Goal: Transaction & Acquisition: Purchase product/service

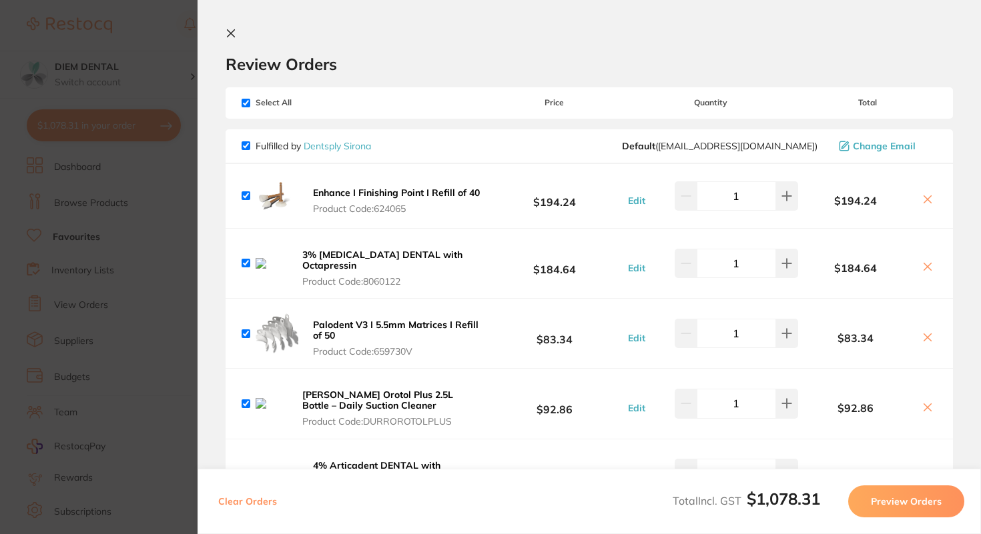
click at [246, 107] on input "checkbox" at bounding box center [246, 103] width 9 height 9
checkbox input "false"
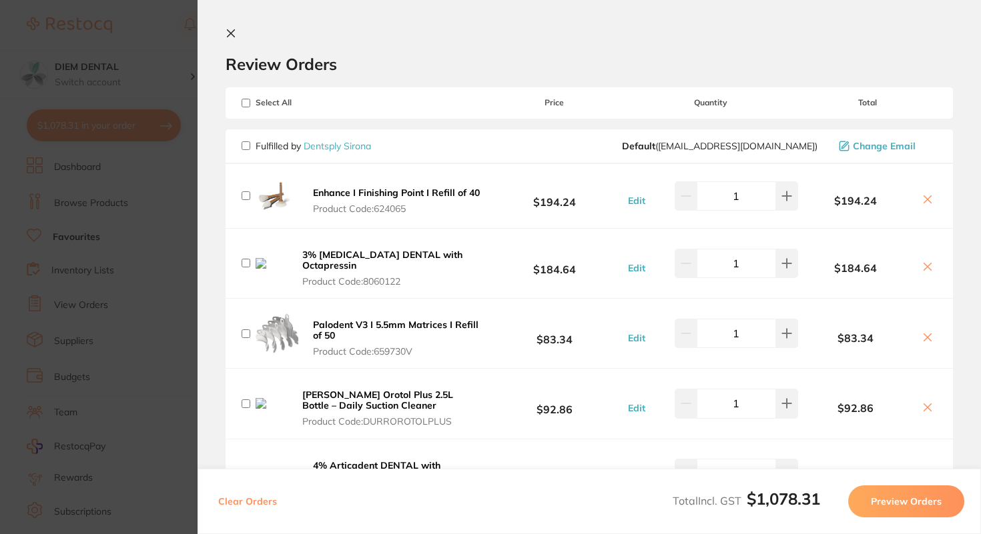
checkbox input "false"
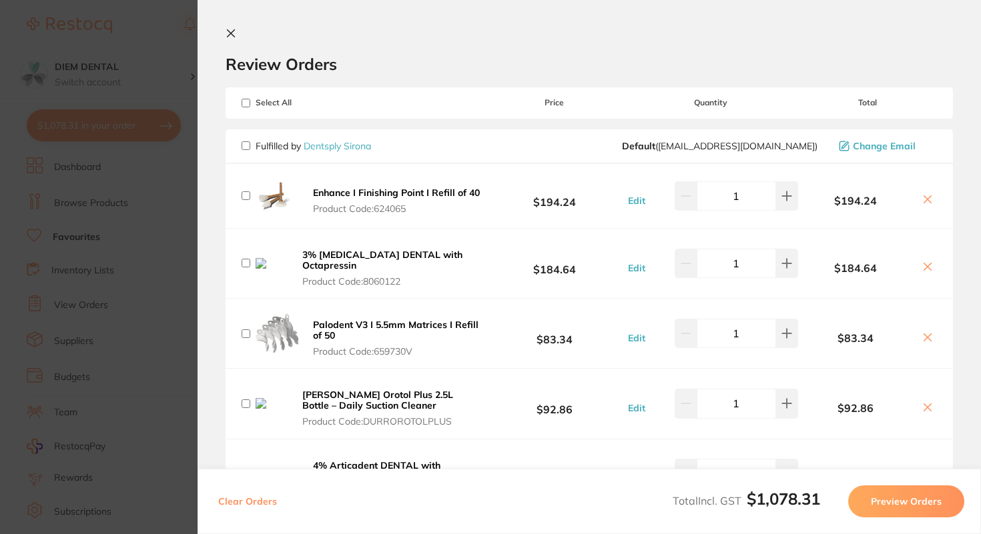
checkbox input "false"
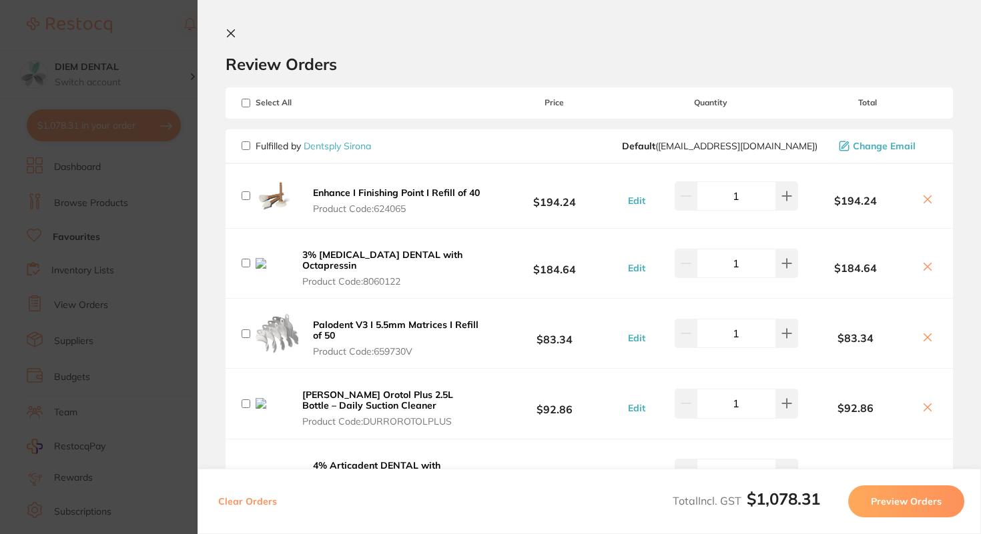
checkbox input "false"
click at [244, 146] on input "checkbox" at bounding box center [246, 145] width 9 height 9
checkbox input "true"
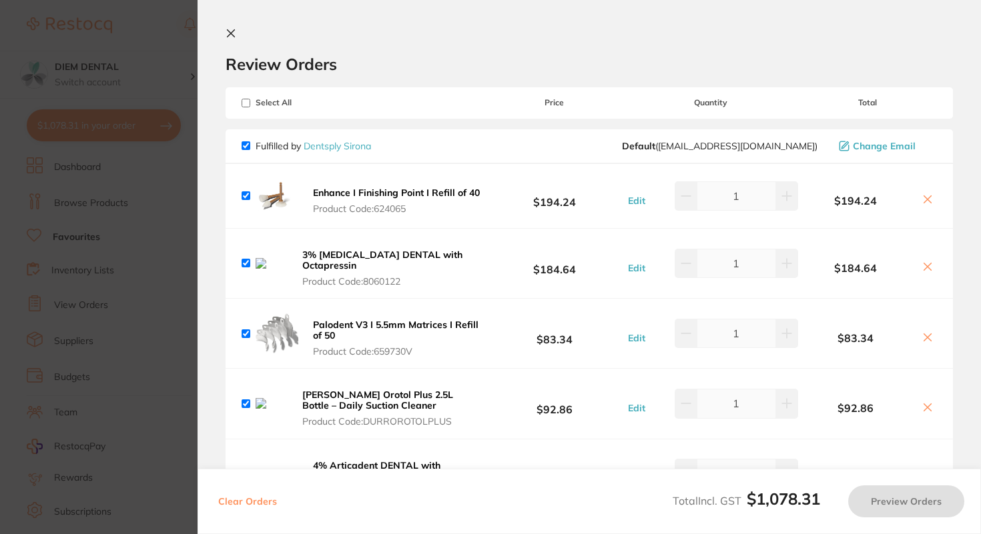
checkbox input "true"
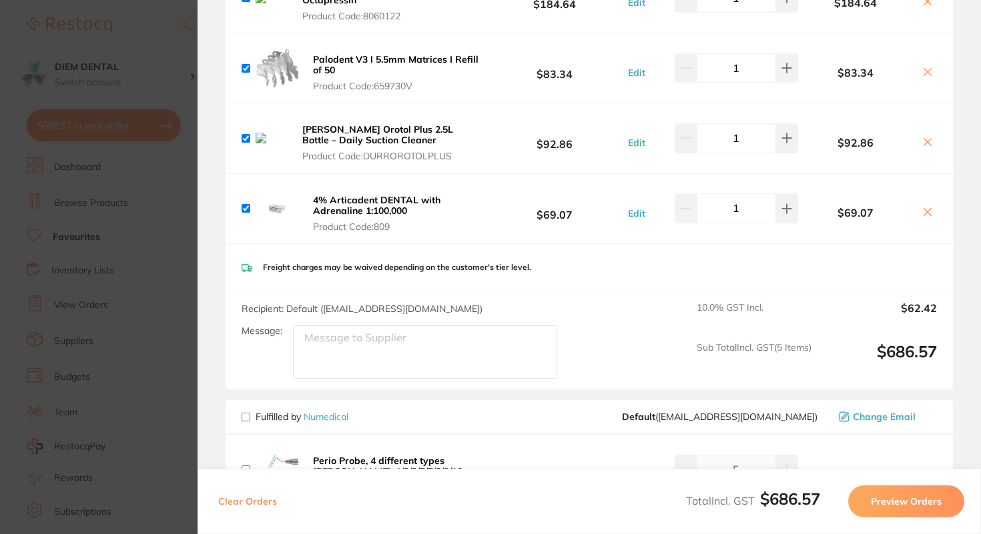
scroll to position [270, 0]
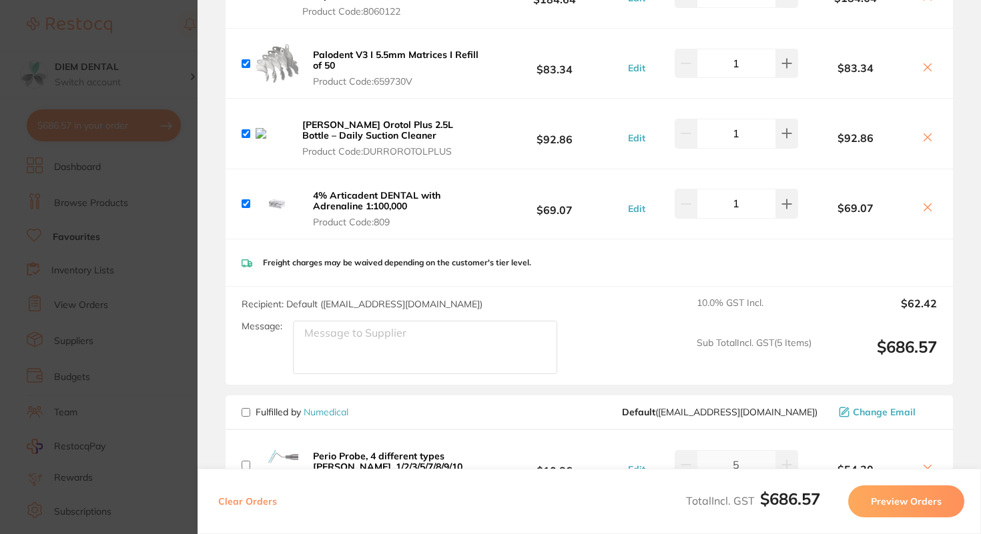
click at [887, 503] on button "Preview Orders" at bounding box center [906, 502] width 116 height 32
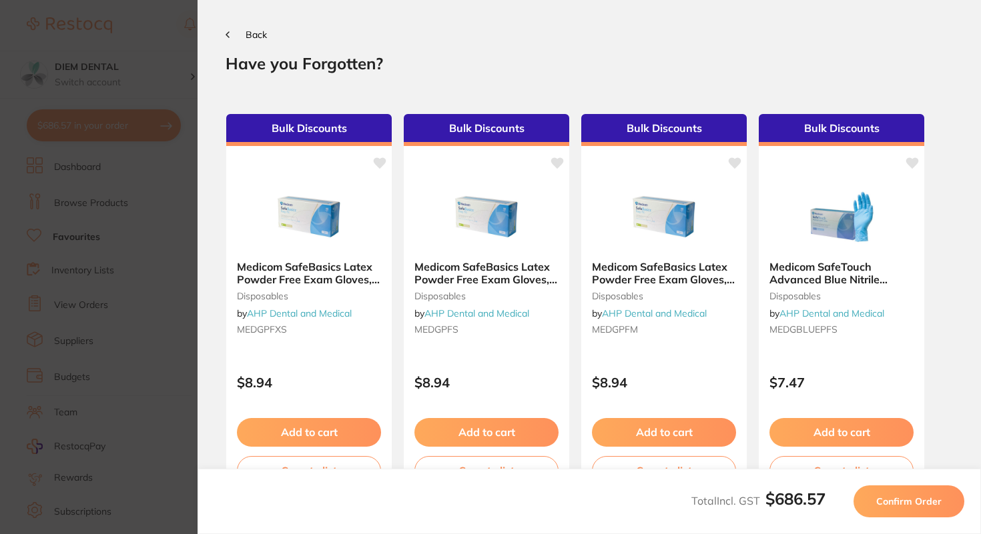
scroll to position [0, 0]
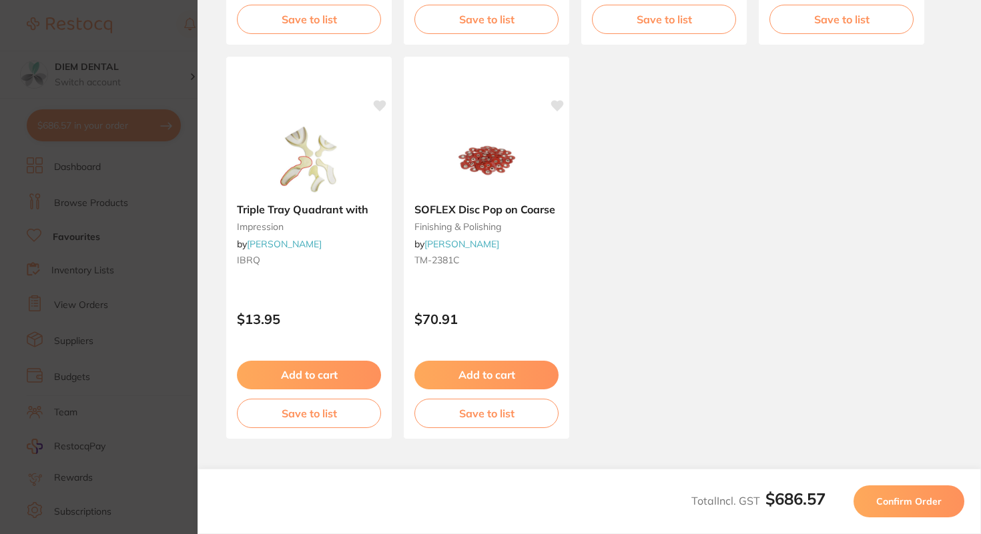
click at [921, 506] on span "Confirm Order" at bounding box center [908, 502] width 65 height 12
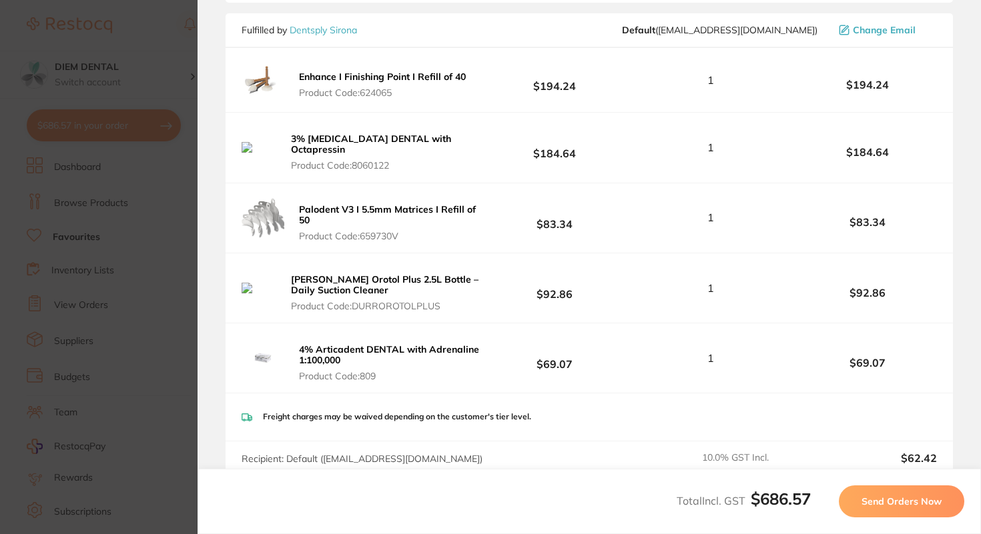
scroll to position [229, 0]
click at [894, 506] on span "Send Orders Now" at bounding box center [901, 502] width 80 height 12
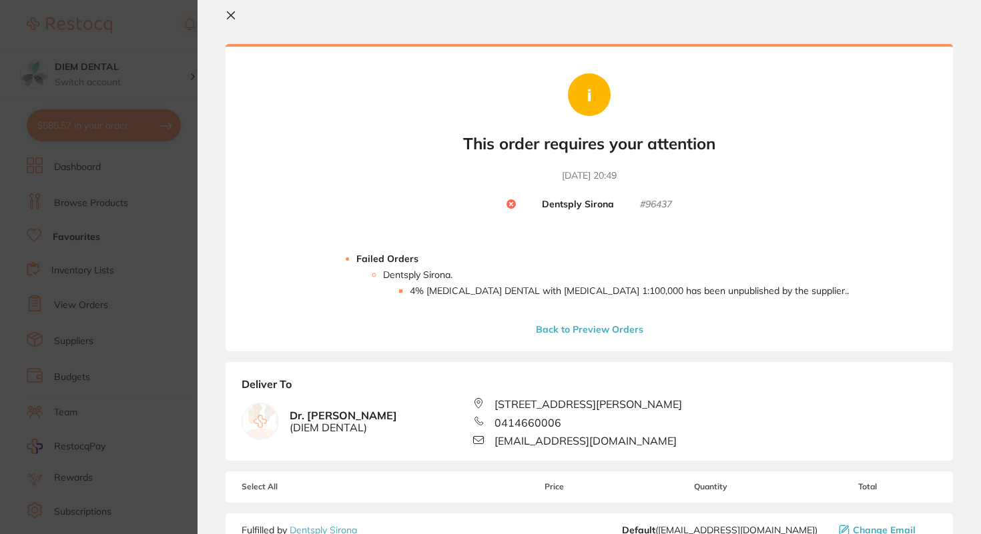
scroll to position [19, 0]
click at [591, 328] on button "Back to Preview Orders" at bounding box center [589, 328] width 115 height 12
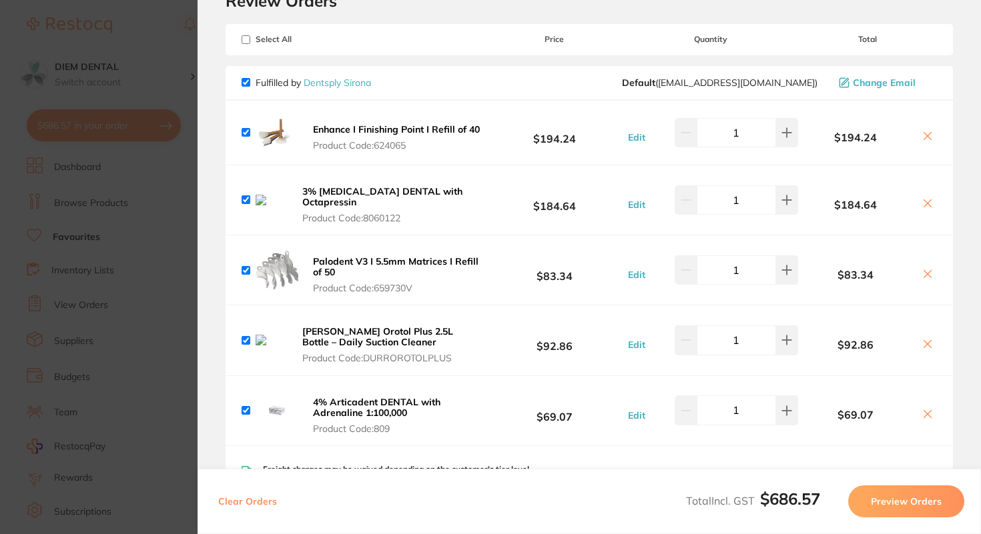
scroll to position [73, 0]
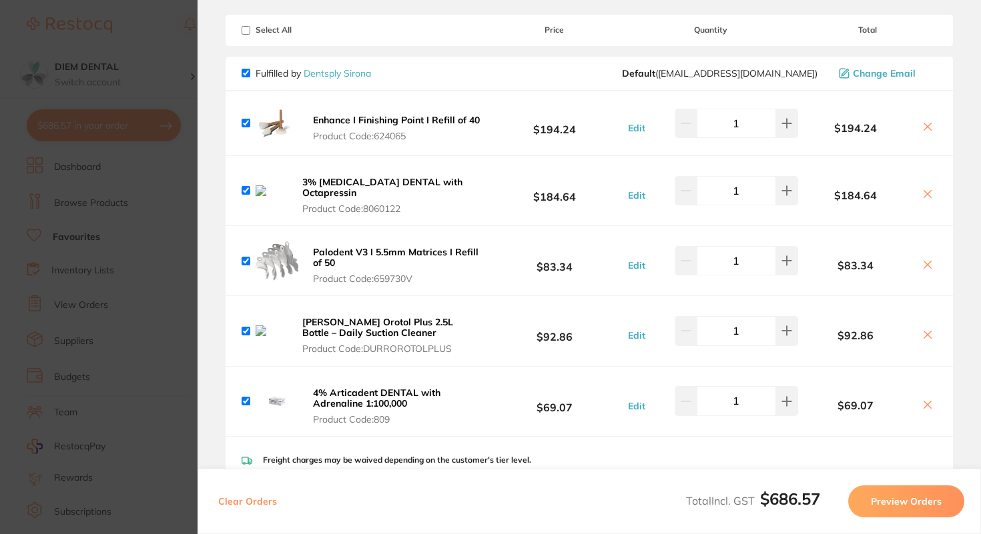
click at [247, 397] on input "checkbox" at bounding box center [246, 401] width 9 height 9
checkbox input "false"
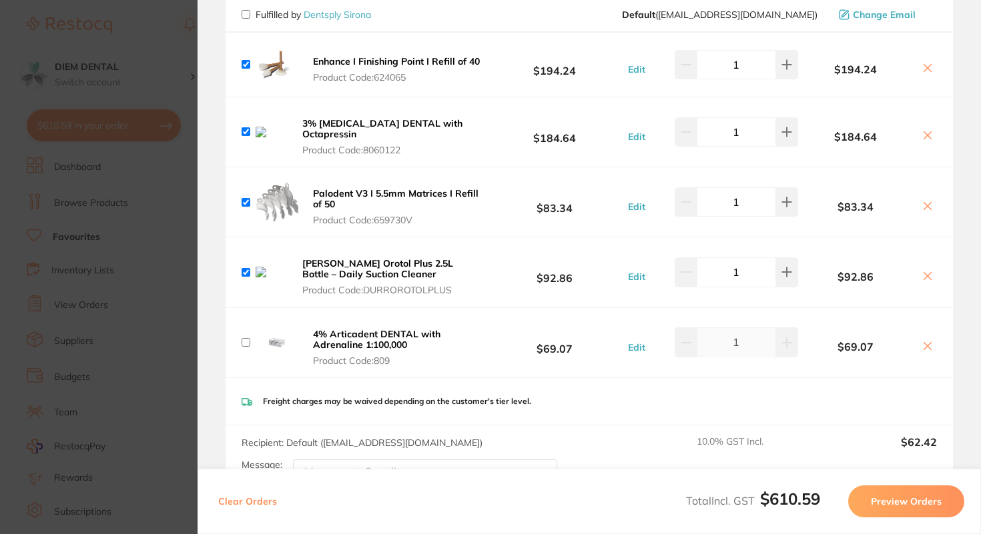
click at [920, 492] on button "Preview Orders" at bounding box center [906, 502] width 116 height 32
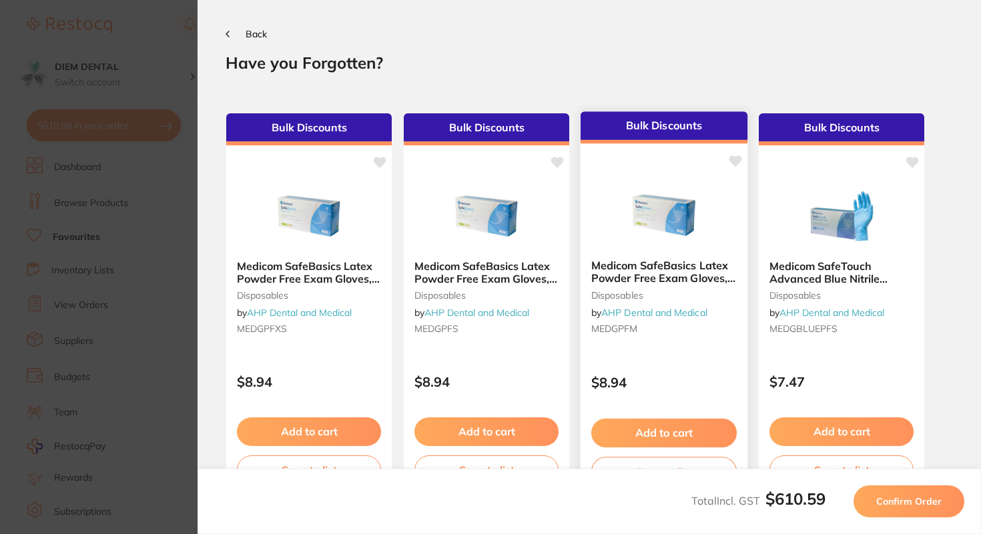
scroll to position [0, 0]
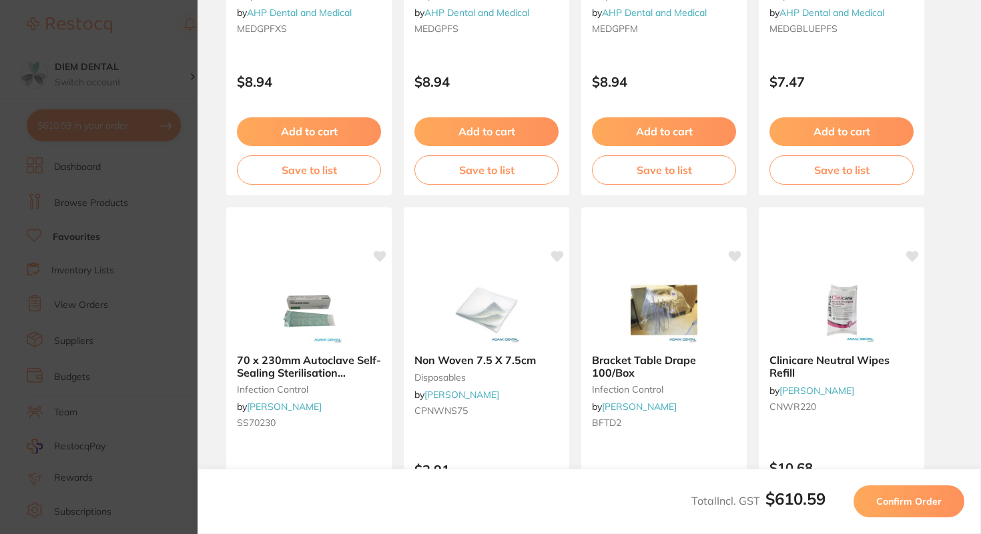
click at [909, 511] on button "Confirm Order" at bounding box center [908, 502] width 111 height 32
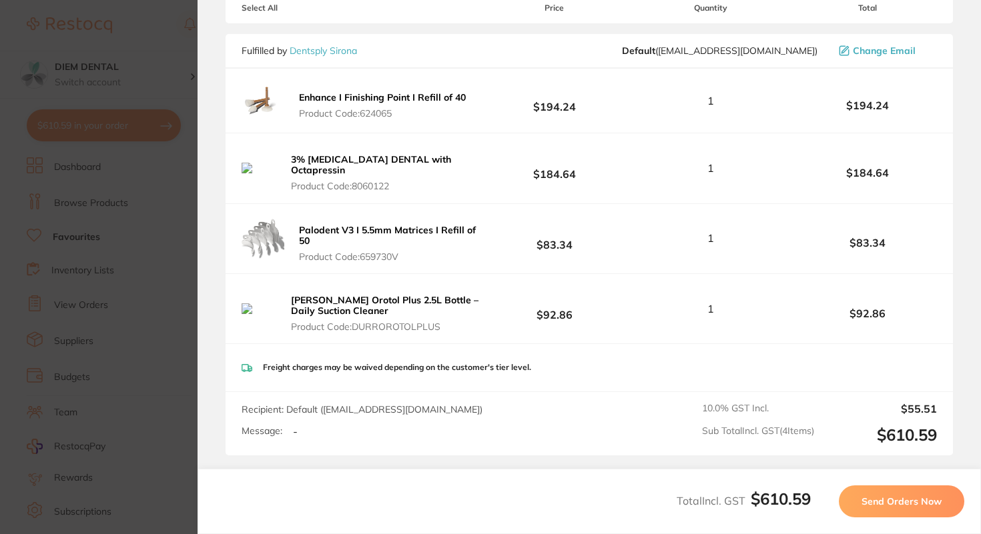
click at [910, 503] on span "Send Orders Now" at bounding box center [901, 502] width 80 height 12
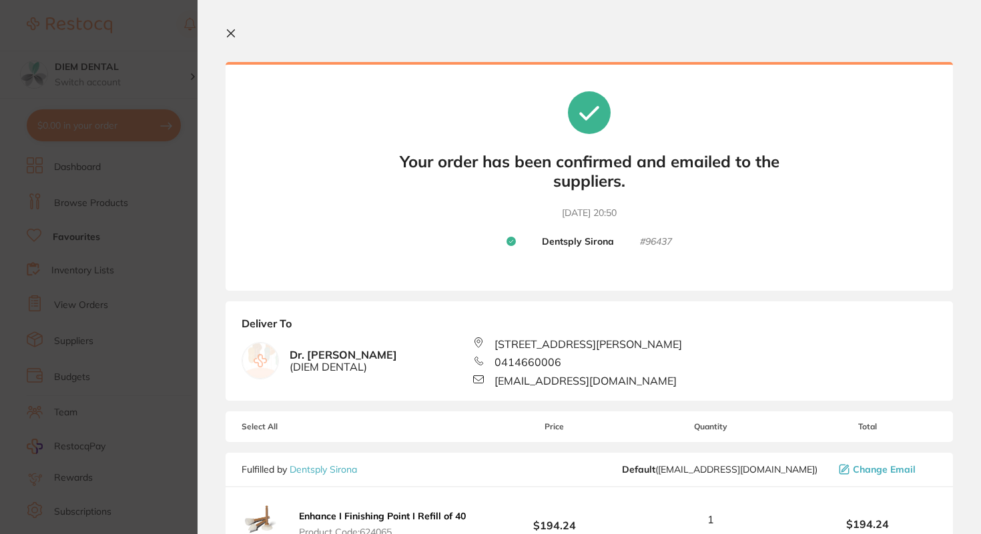
click at [232, 33] on icon at bounding box center [231, 33] width 11 height 11
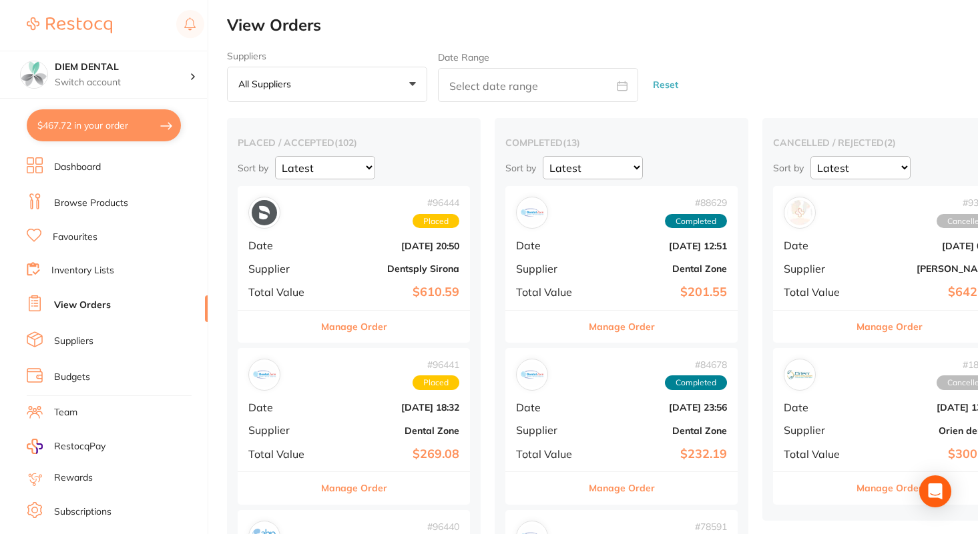
click at [81, 133] on button "$467.72 in your order" at bounding box center [104, 125] width 154 height 32
checkbox input "true"
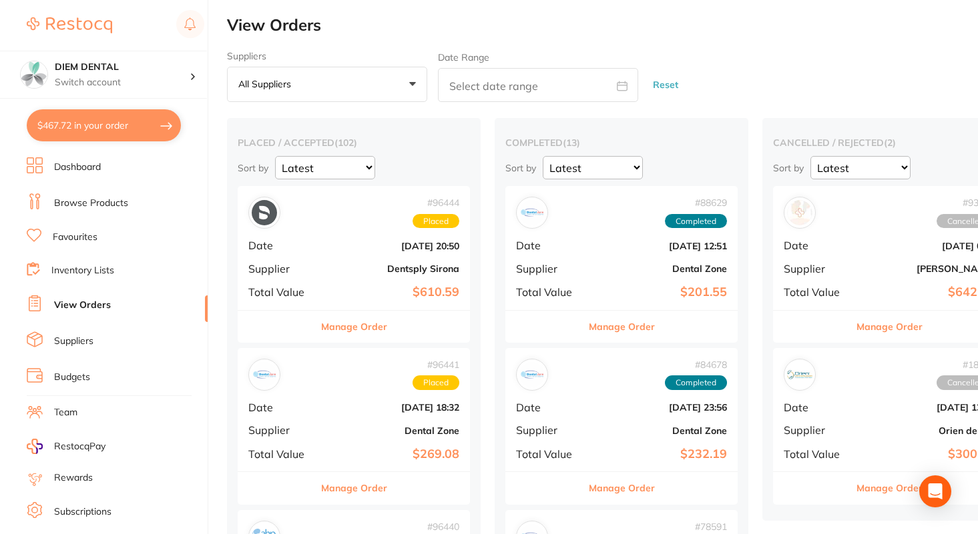
checkbox input "true"
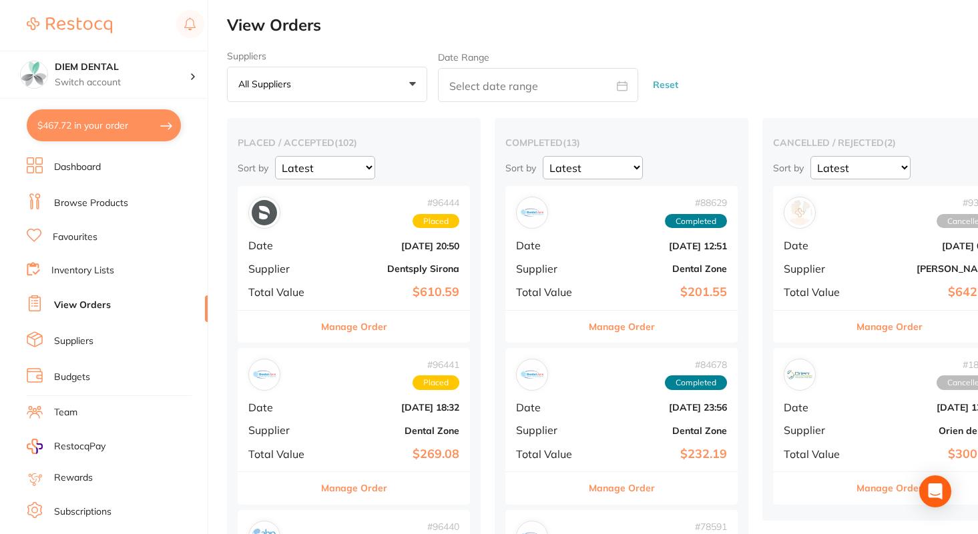
checkbox input "true"
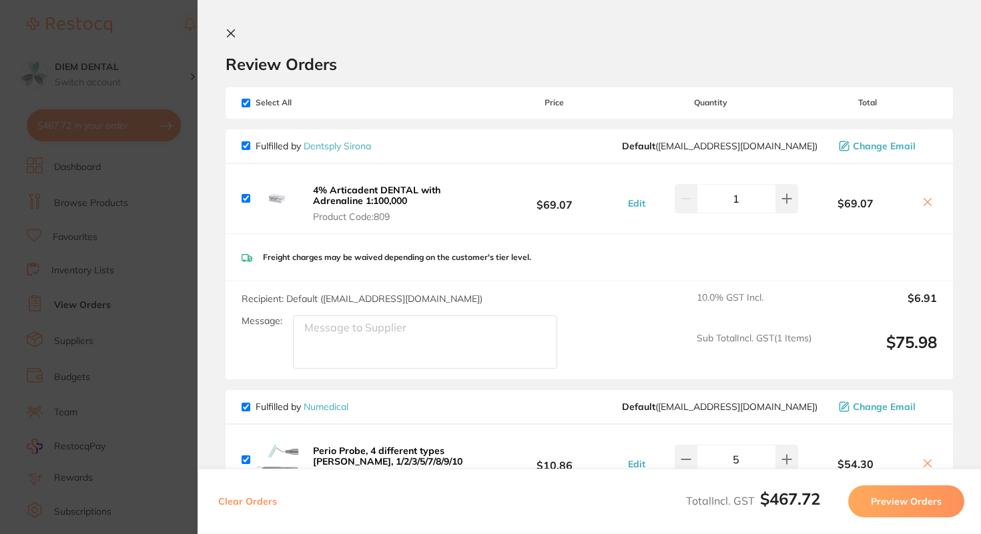
click at [244, 103] on input "checkbox" at bounding box center [246, 103] width 9 height 9
checkbox input "false"
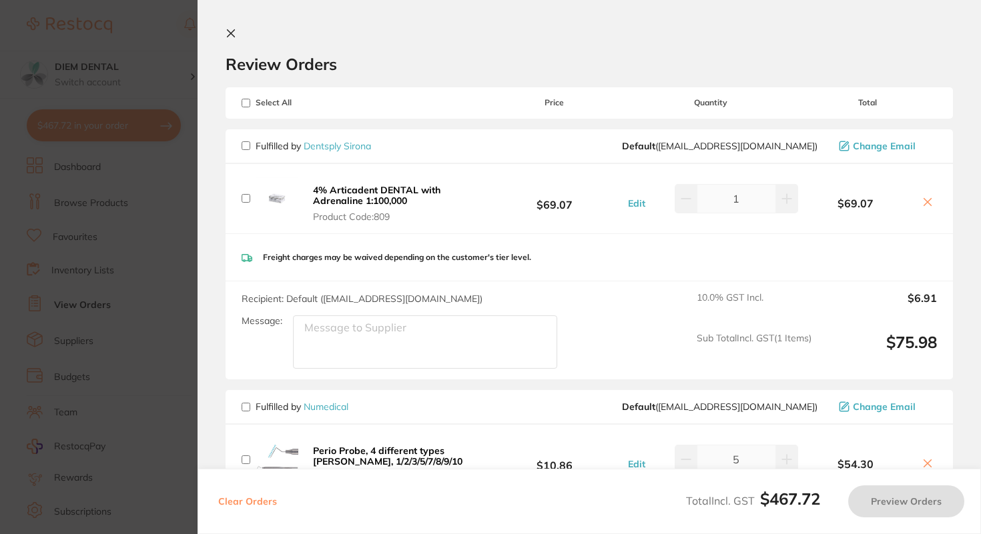
checkbox input "false"
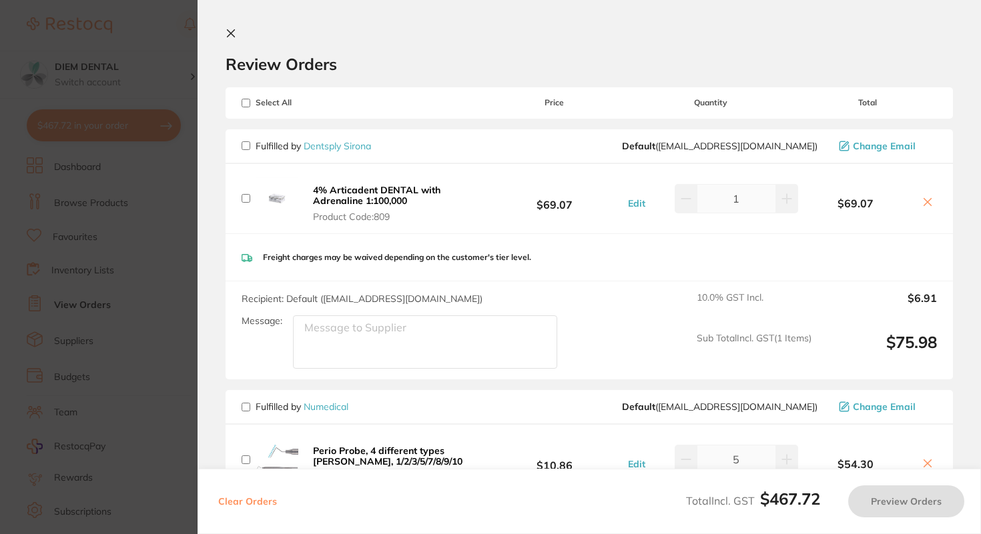
checkbox input "false"
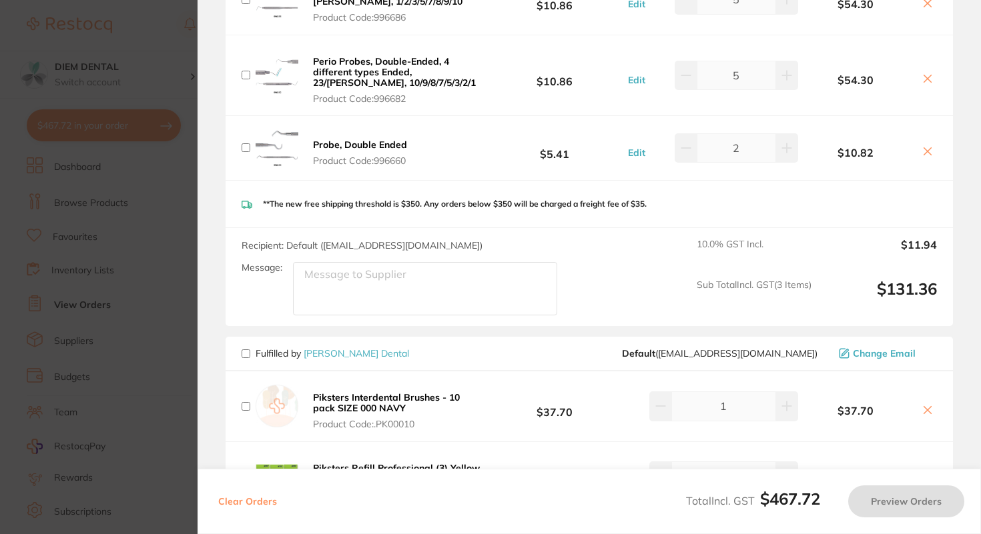
scroll to position [470, 0]
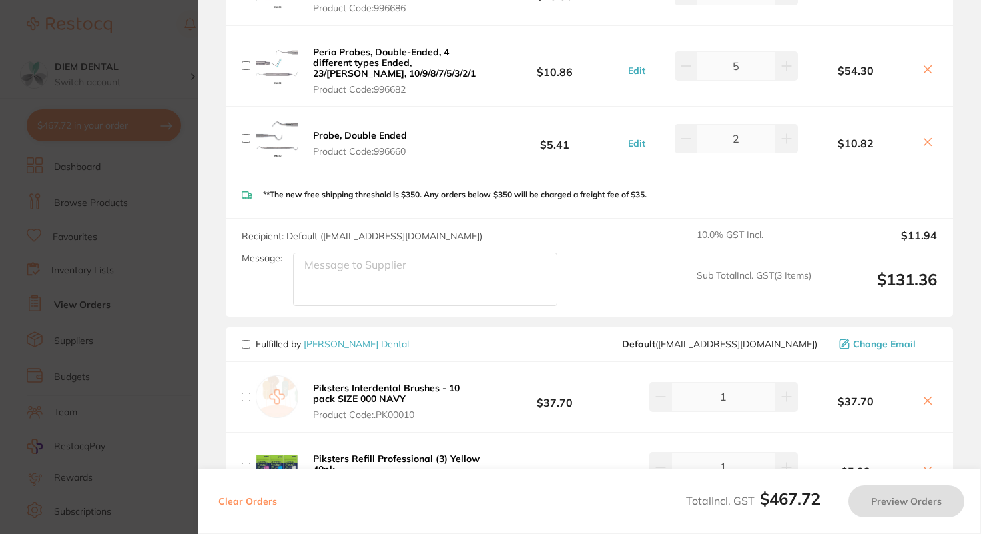
click at [244, 338] on span "Fulfilled by [PERSON_NAME]" at bounding box center [325, 344] width 167 height 12
click at [246, 344] on input "checkbox" at bounding box center [246, 344] width 9 height 9
checkbox input "true"
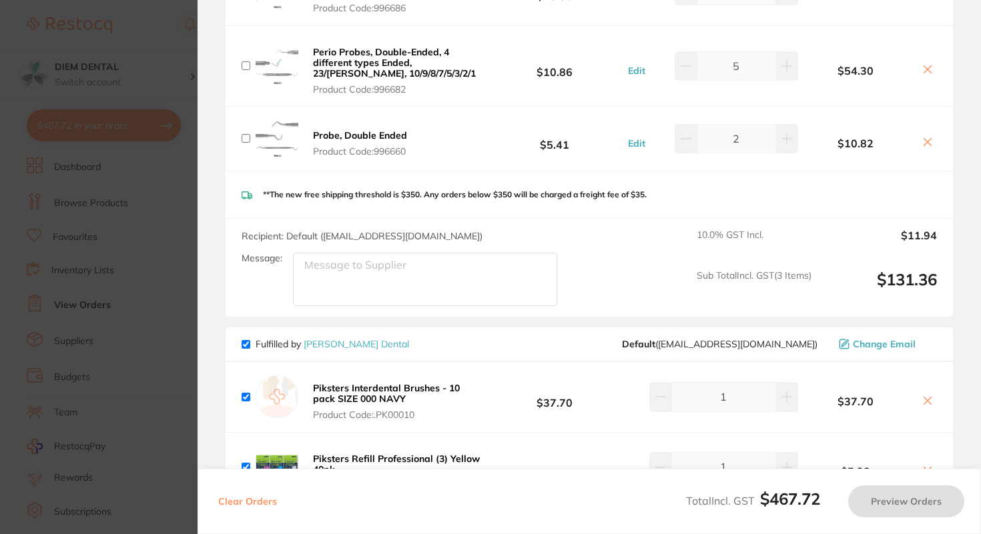
checkbox input "true"
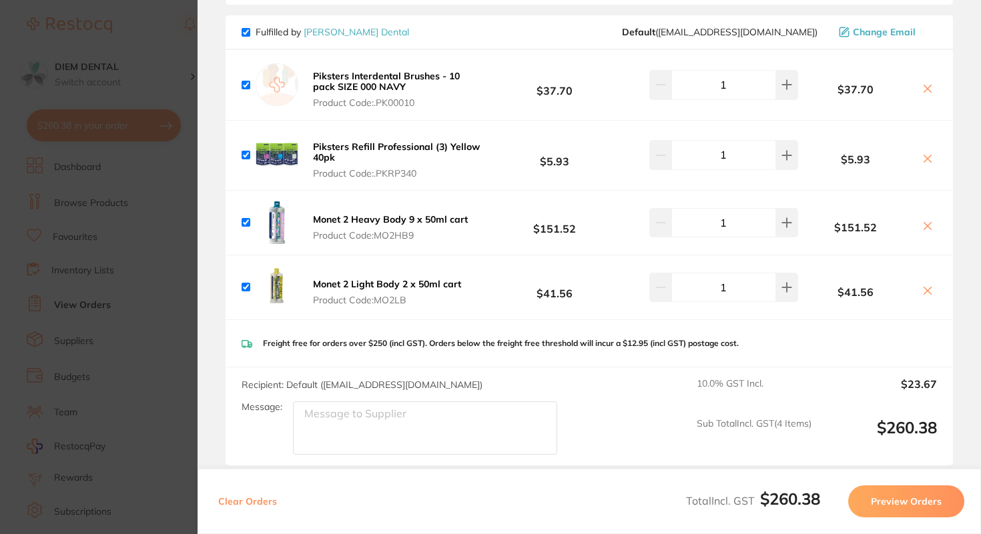
scroll to position [769, 0]
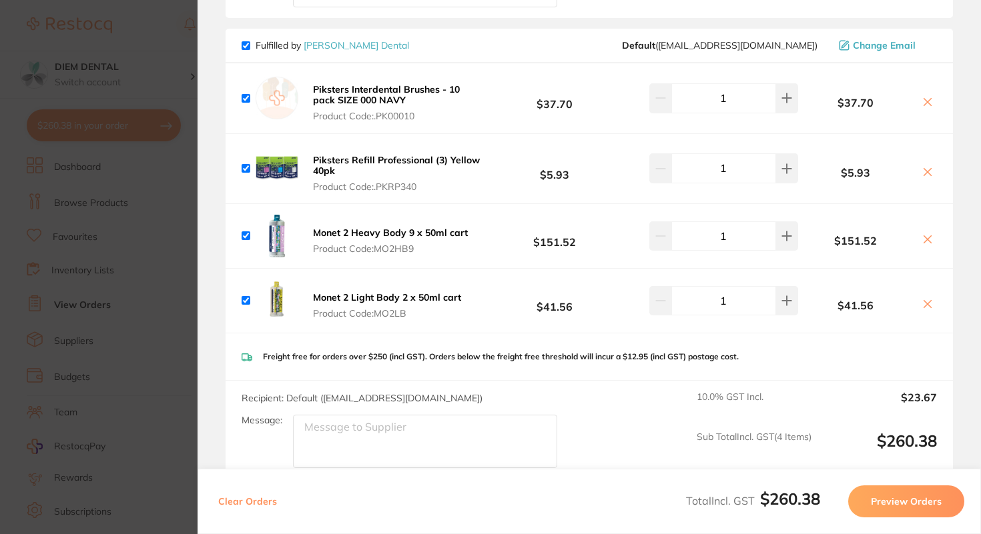
click at [901, 508] on button "Preview Orders" at bounding box center [906, 502] width 116 height 32
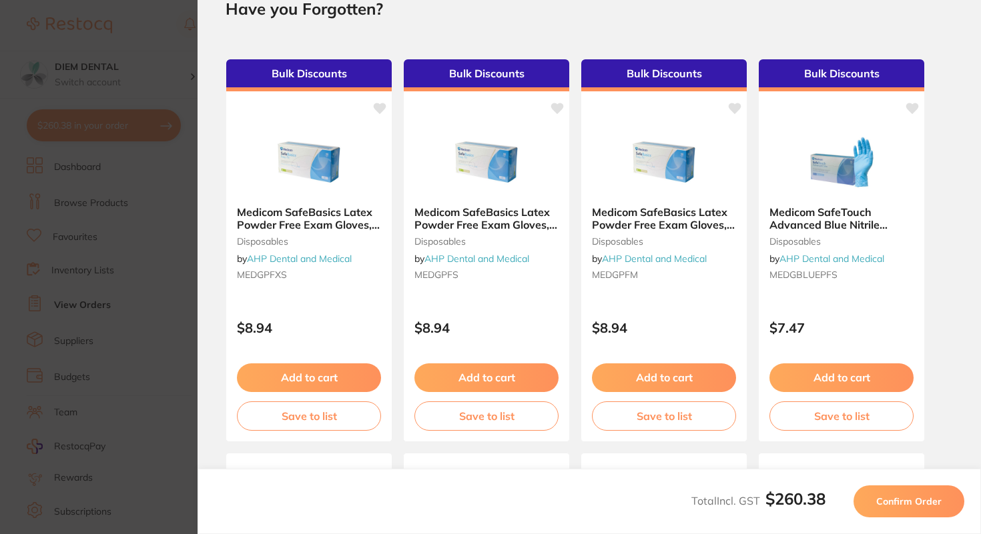
click at [917, 504] on span "Confirm Order" at bounding box center [908, 502] width 65 height 12
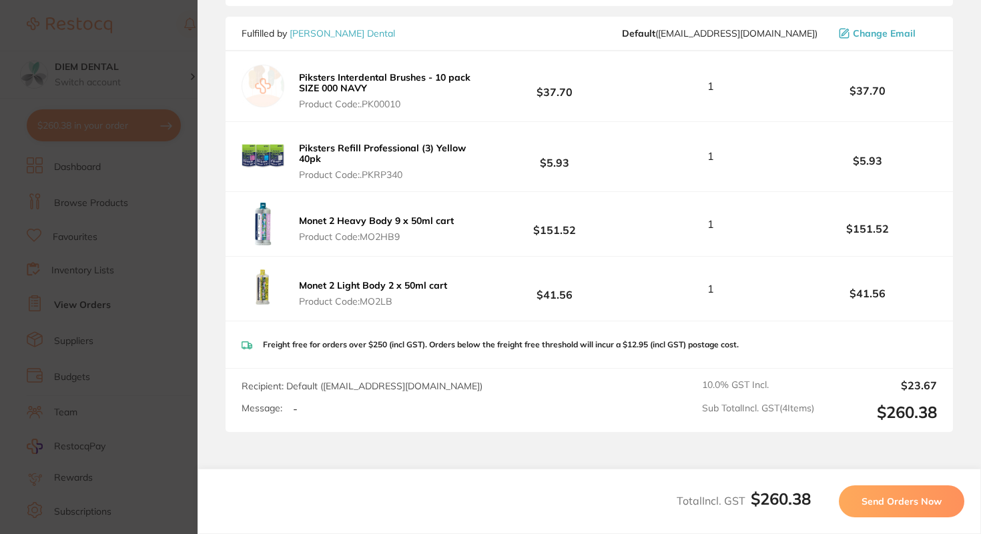
scroll to position [195, 0]
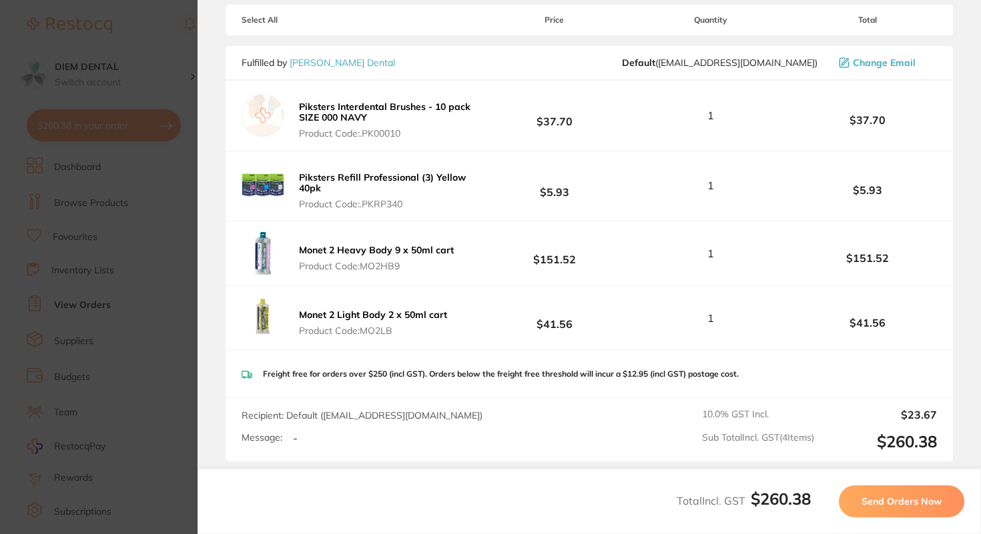
click at [908, 499] on span "Send Orders Now" at bounding box center [901, 502] width 80 height 12
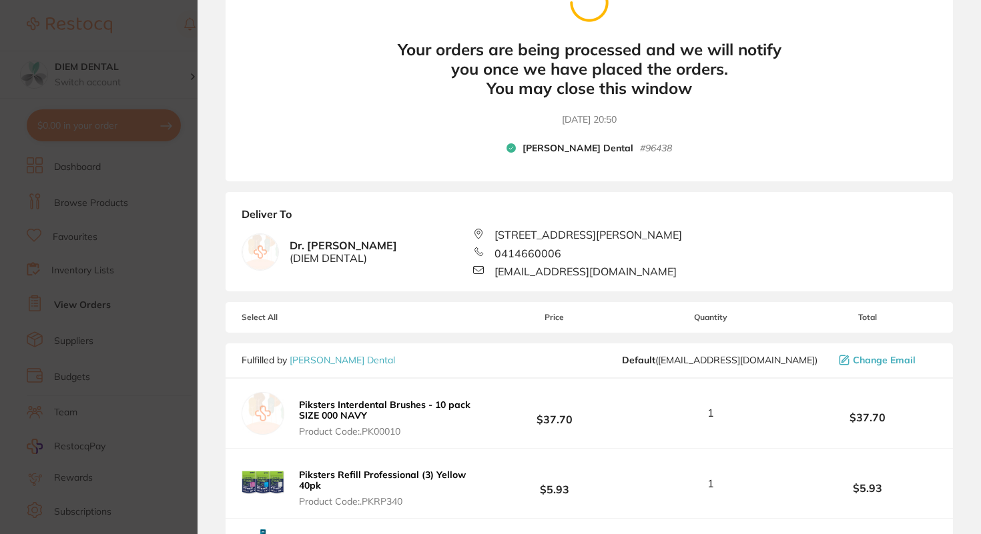
scroll to position [0, 0]
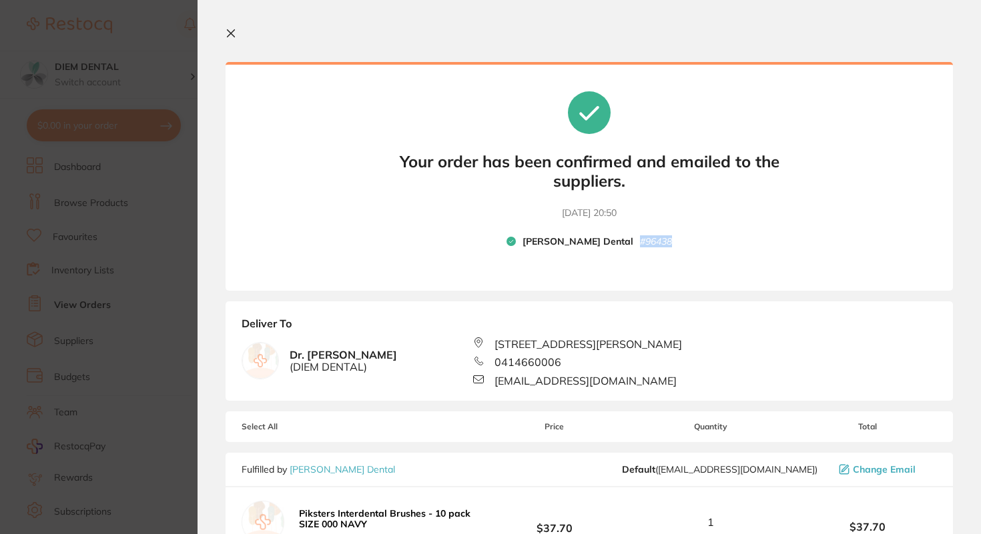
drag, startPoint x: 637, startPoint y: 240, endPoint x: 717, endPoint y: 240, distance: 79.4
click at [717, 240] on div "Your orders are being processed and we will notify you once we have placed the …" at bounding box center [589, 176] width 727 height 229
click at [230, 33] on icon at bounding box center [231, 33] width 11 height 11
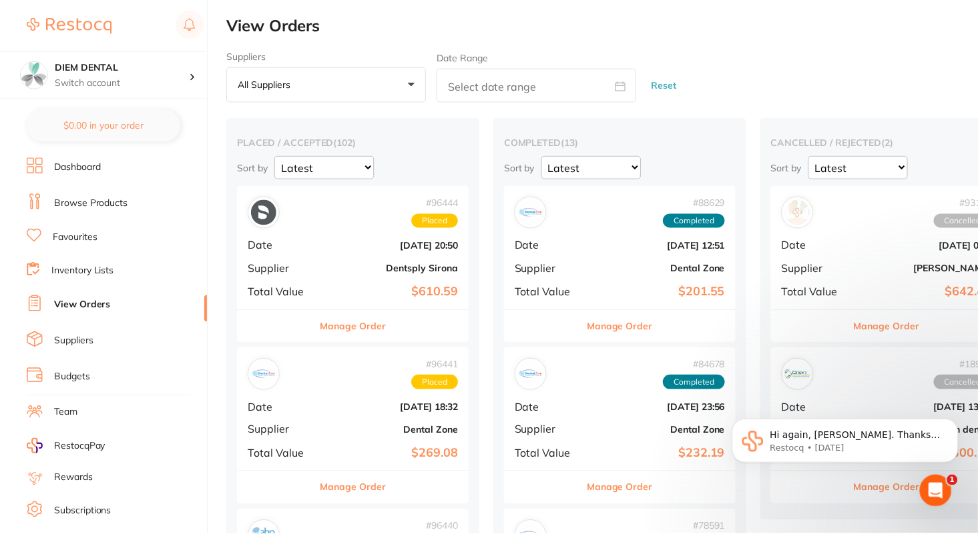
scroll to position [469, 0]
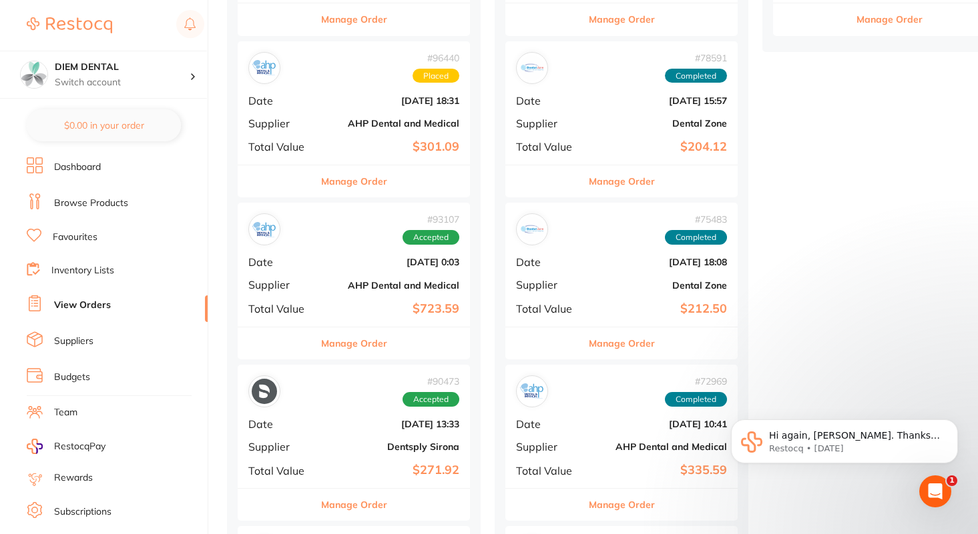
checkbox input "false"
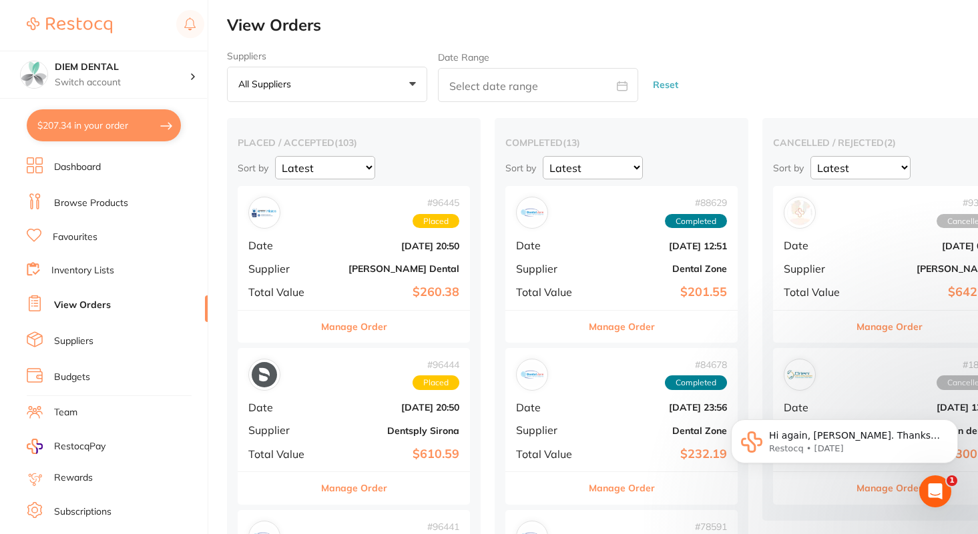
click at [88, 202] on link "Browse Products" at bounding box center [91, 203] width 74 height 13
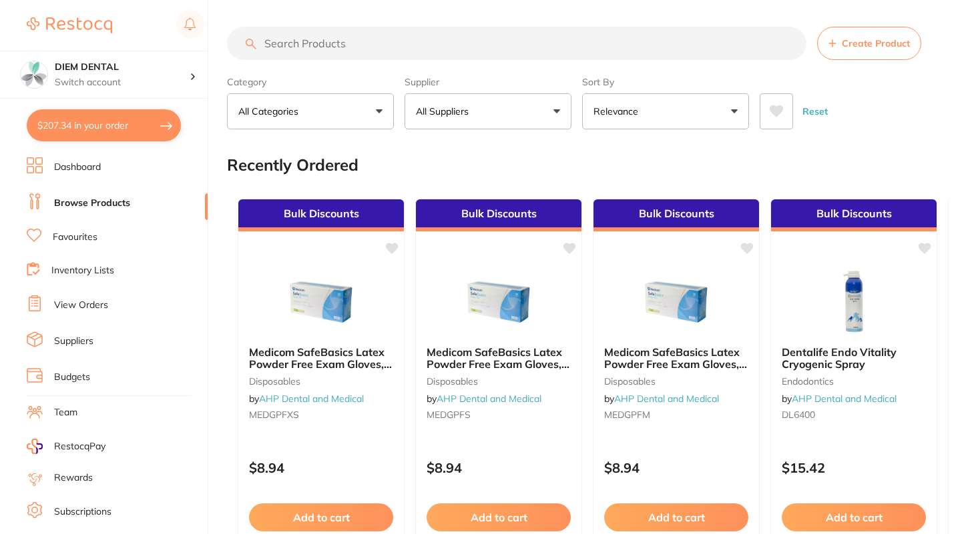
click at [330, 46] on input "search" at bounding box center [516, 43] width 579 height 33
type input "bio-oss"
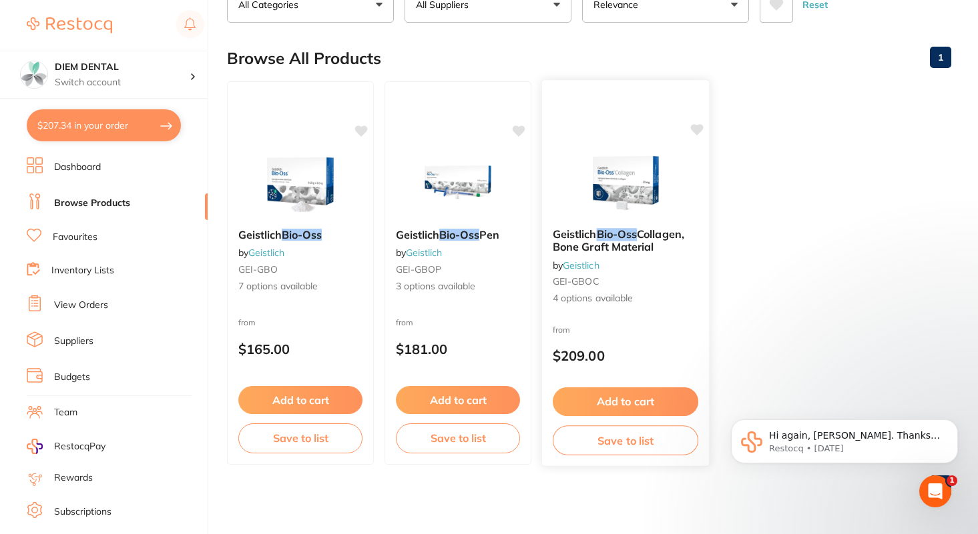
click at [643, 167] on img at bounding box center [624, 183] width 87 height 67
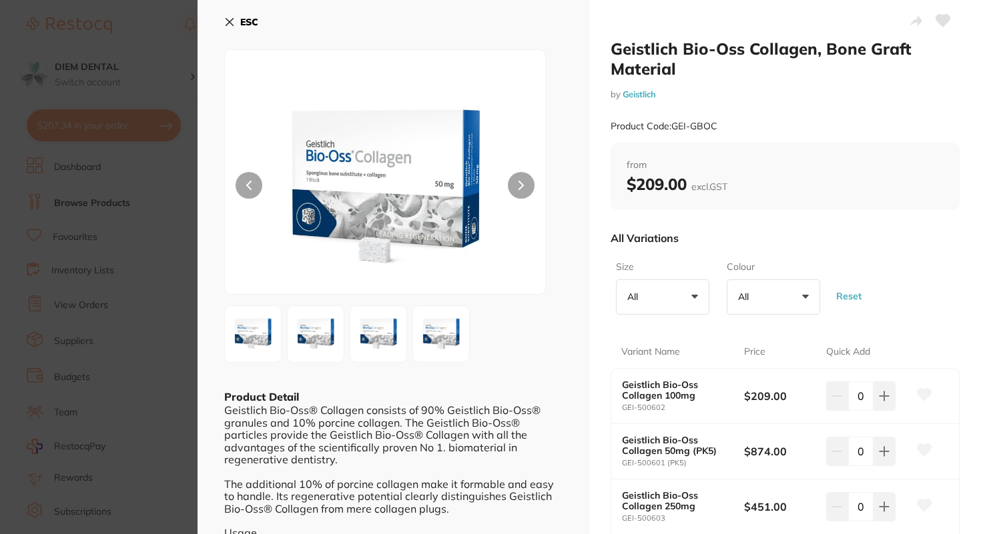
click at [230, 20] on icon at bounding box center [229, 22] width 7 height 7
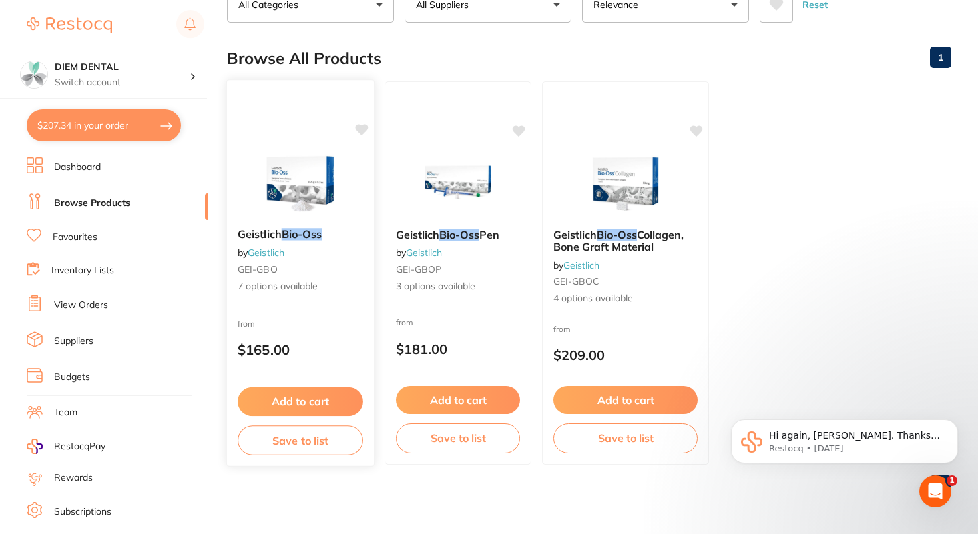
click at [273, 164] on img at bounding box center [299, 183] width 87 height 67
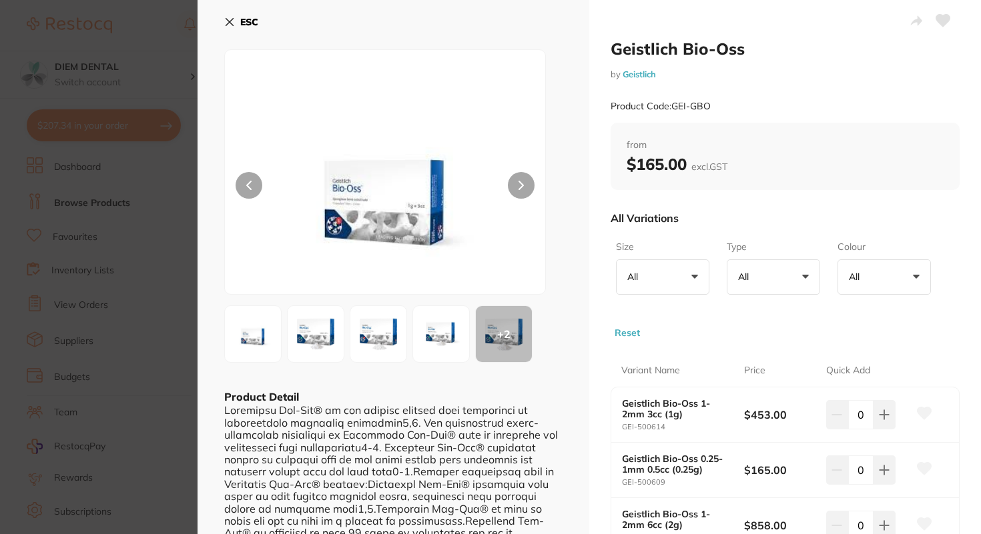
click at [310, 343] on img at bounding box center [316, 334] width 48 height 48
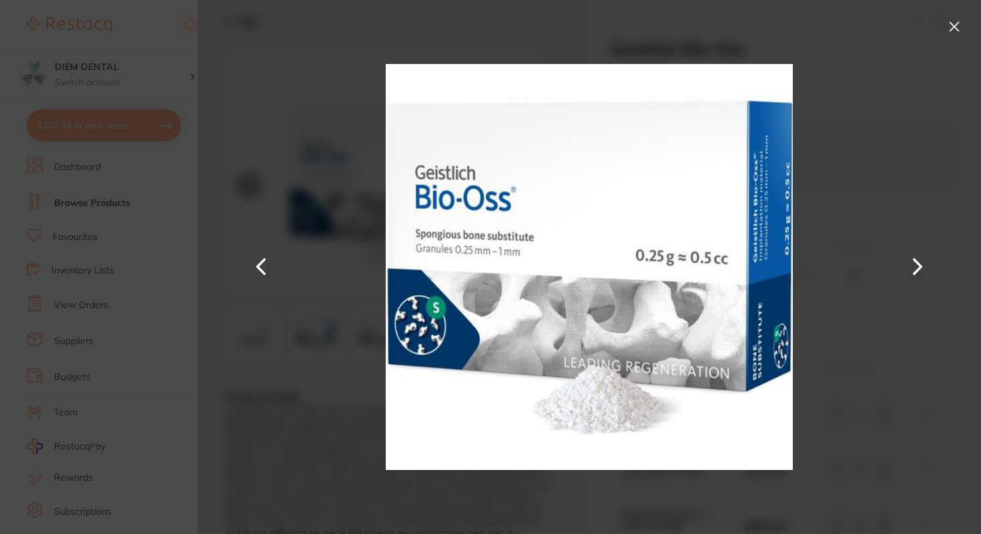
click at [919, 265] on button at bounding box center [917, 267] width 32 height 268
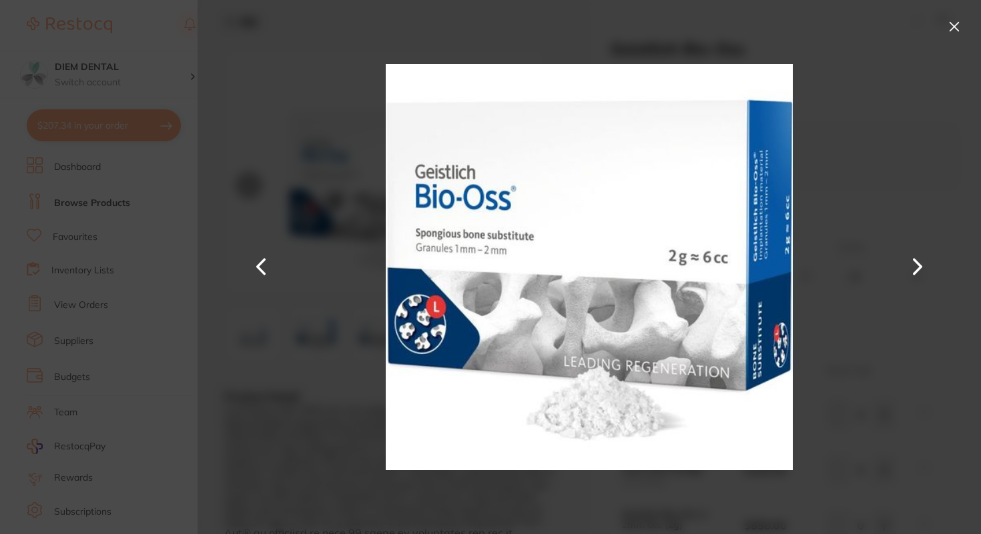
click at [919, 265] on button at bounding box center [917, 267] width 32 height 268
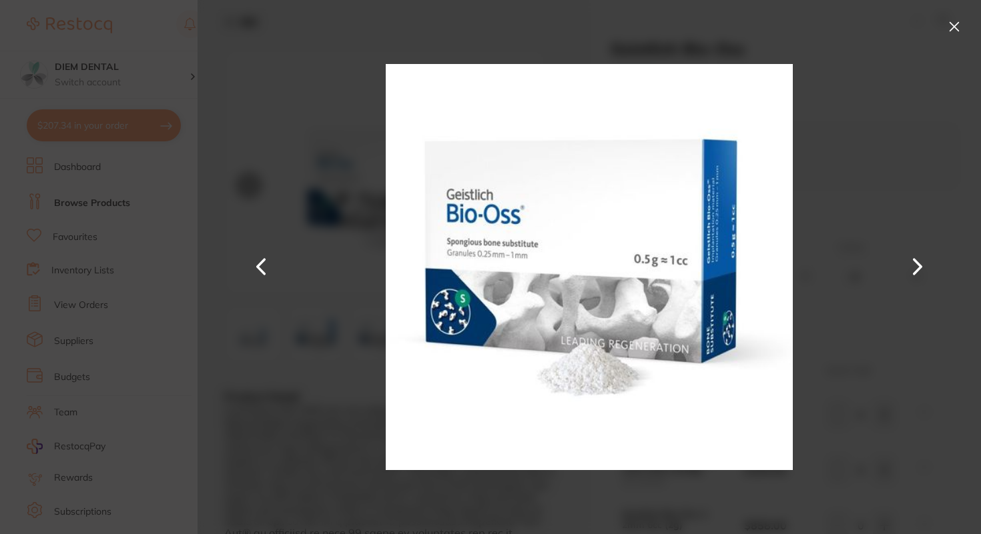
click at [919, 265] on button at bounding box center [917, 267] width 32 height 268
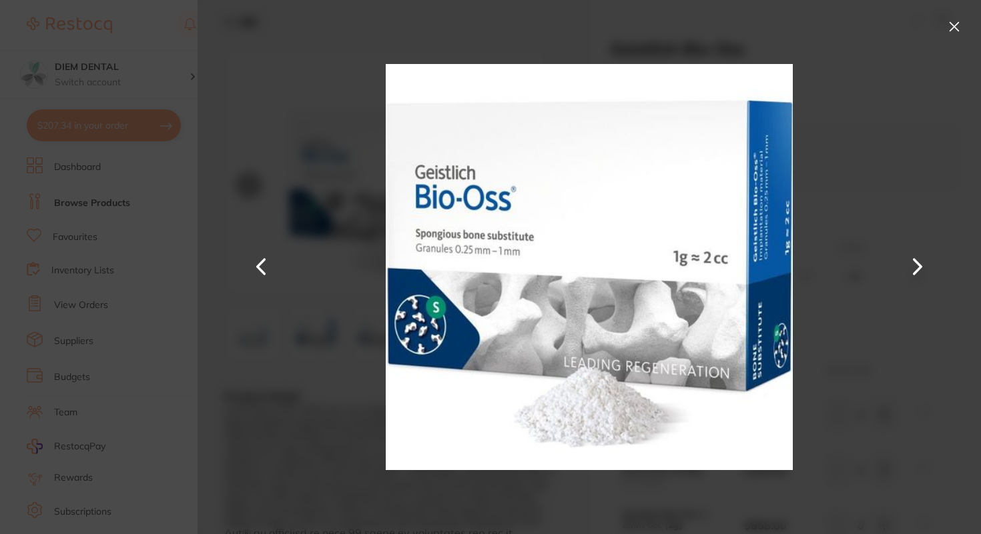
click at [919, 265] on button at bounding box center [917, 267] width 32 height 268
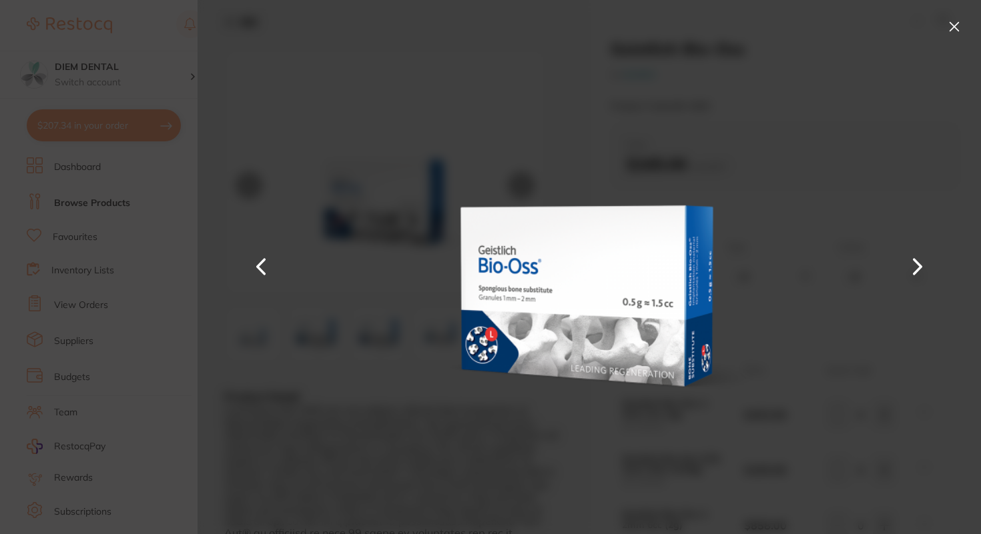
click at [953, 27] on button at bounding box center [953, 26] width 21 height 21
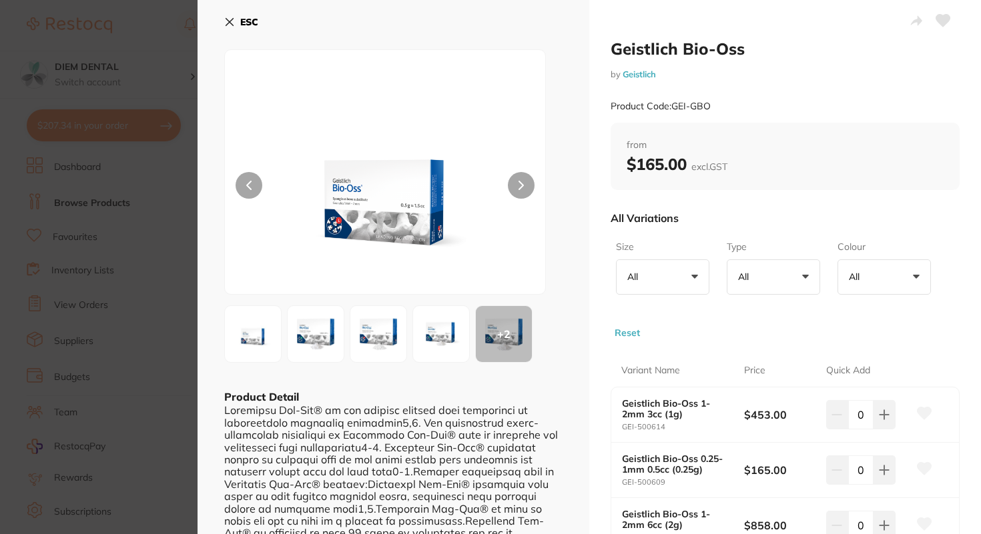
click at [665, 285] on button "All +0" at bounding box center [662, 278] width 93 height 36
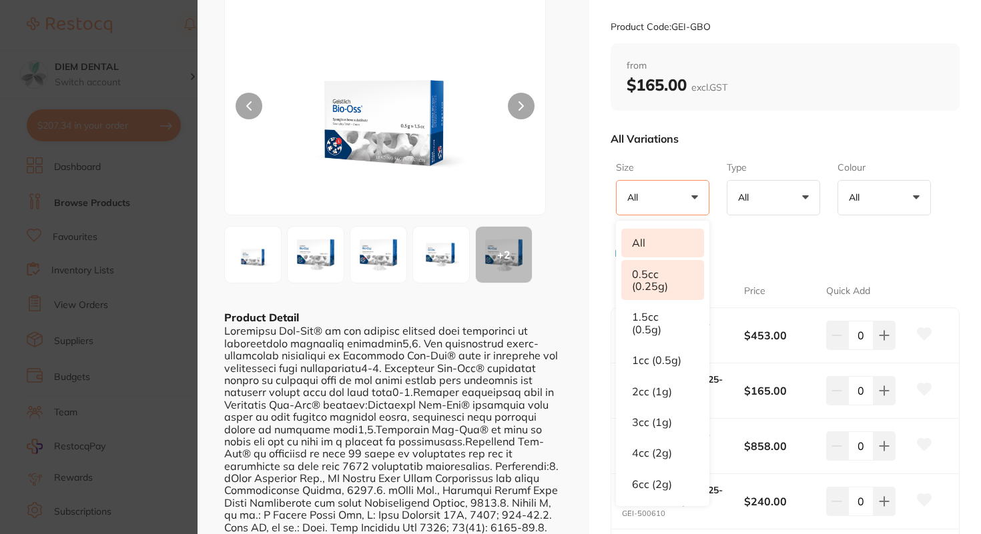
scroll to position [82, 0]
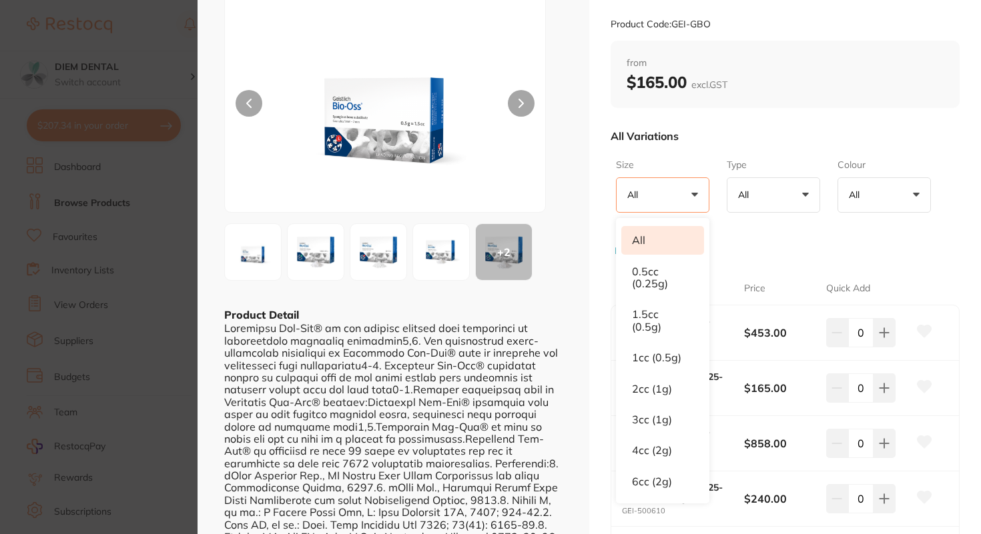
click at [781, 189] on button "All +0" at bounding box center [773, 195] width 93 height 36
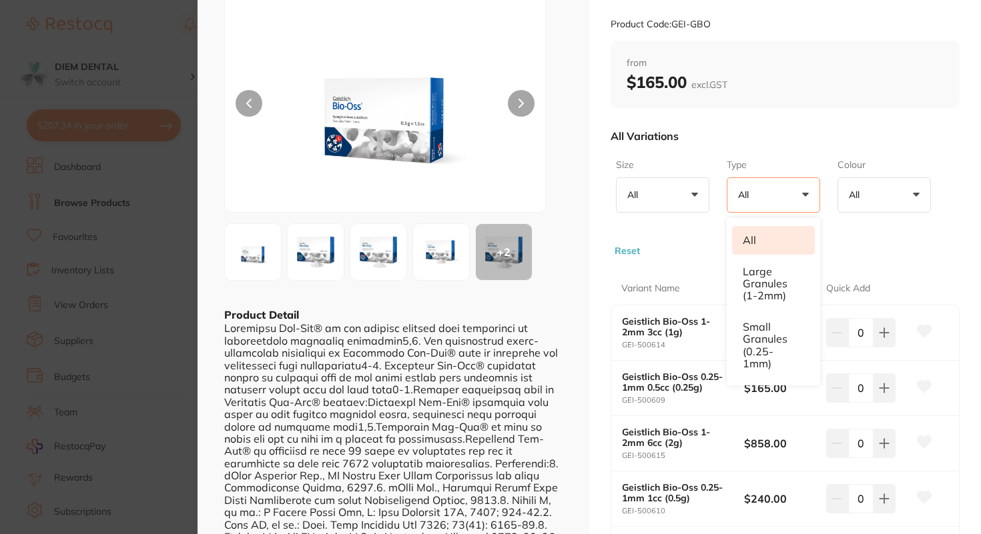
click at [689, 193] on button "All +0" at bounding box center [662, 195] width 93 height 36
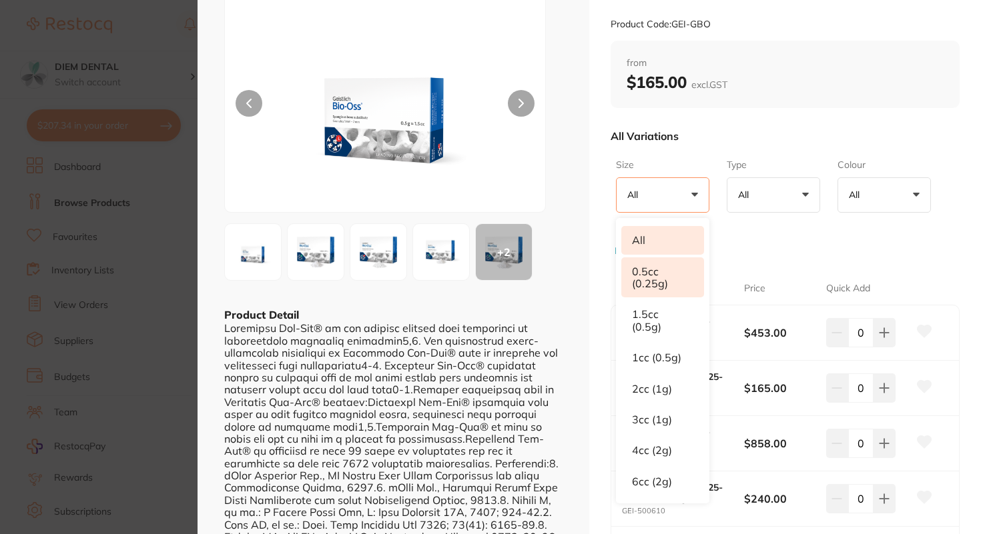
click at [666, 280] on li "0.5cc (0.25g)" at bounding box center [662, 278] width 83 height 41
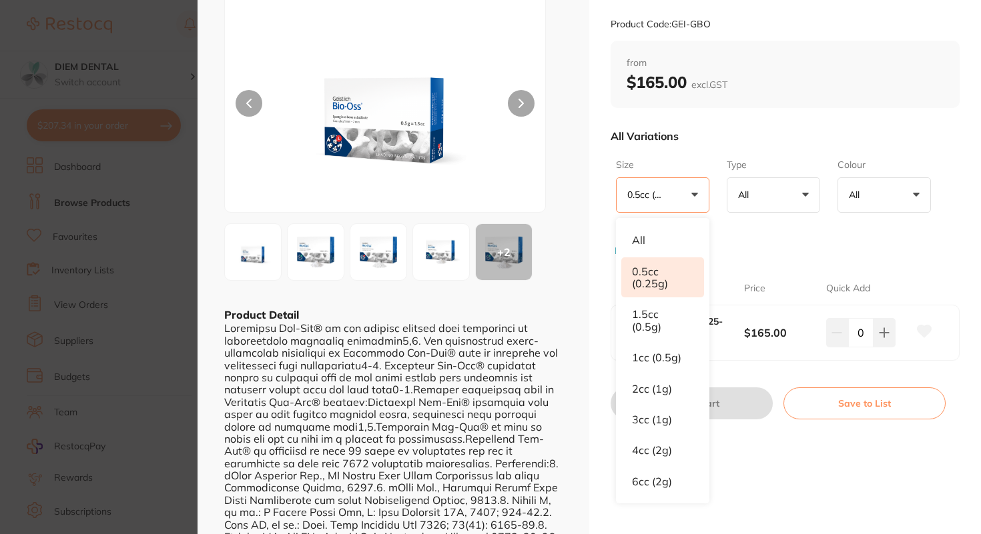
click at [785, 196] on button "All +0" at bounding box center [773, 195] width 93 height 36
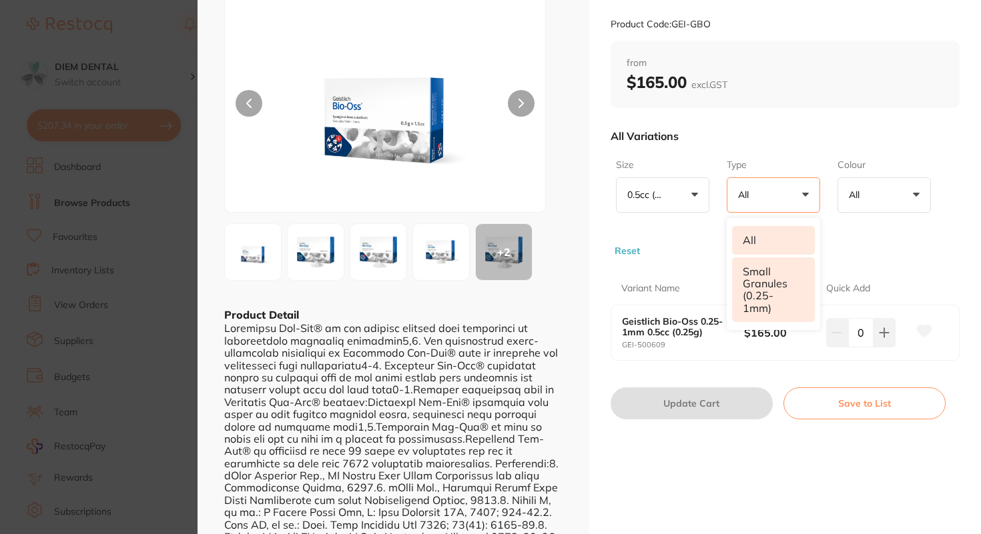
click at [779, 273] on li "small granules (0.25-1mm)" at bounding box center [773, 290] width 83 height 65
click at [889, 191] on button "All +0" at bounding box center [883, 195] width 93 height 36
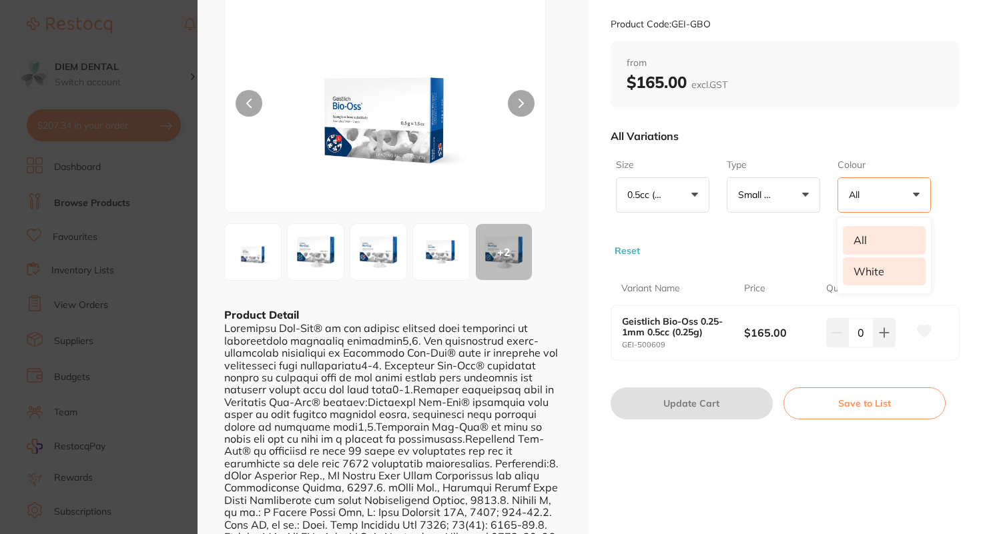
click at [879, 275] on li "white" at bounding box center [884, 272] width 83 height 28
click at [699, 190] on button "0.5cc (0.25g) +0" at bounding box center [662, 195] width 93 height 36
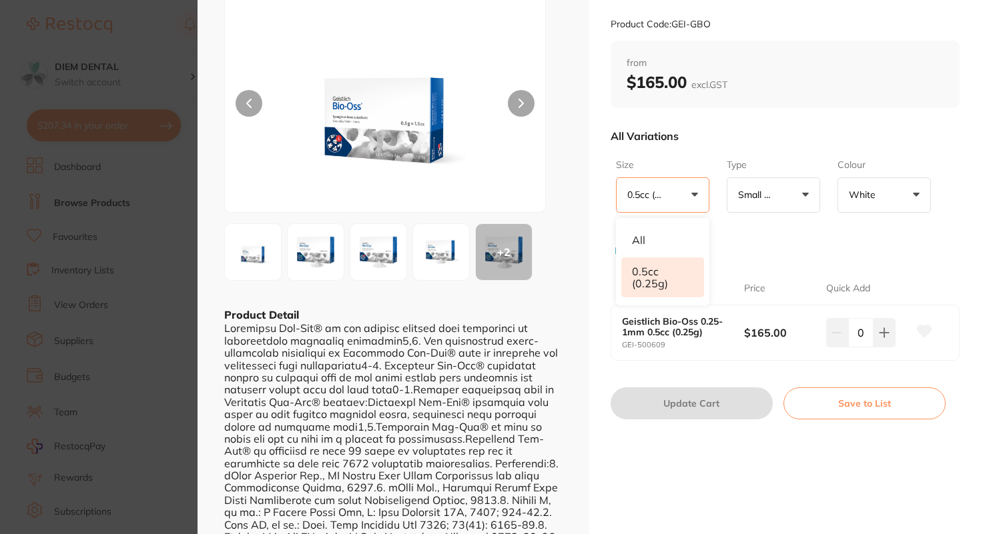
click at [689, 196] on button "0.5cc (0.25g) +0" at bounding box center [662, 195] width 93 height 36
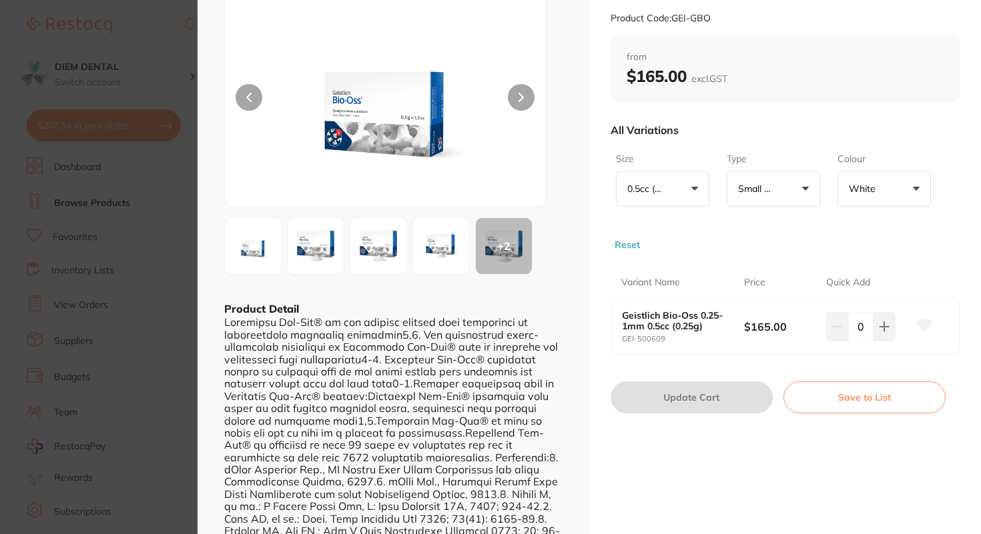
scroll to position [72, 0]
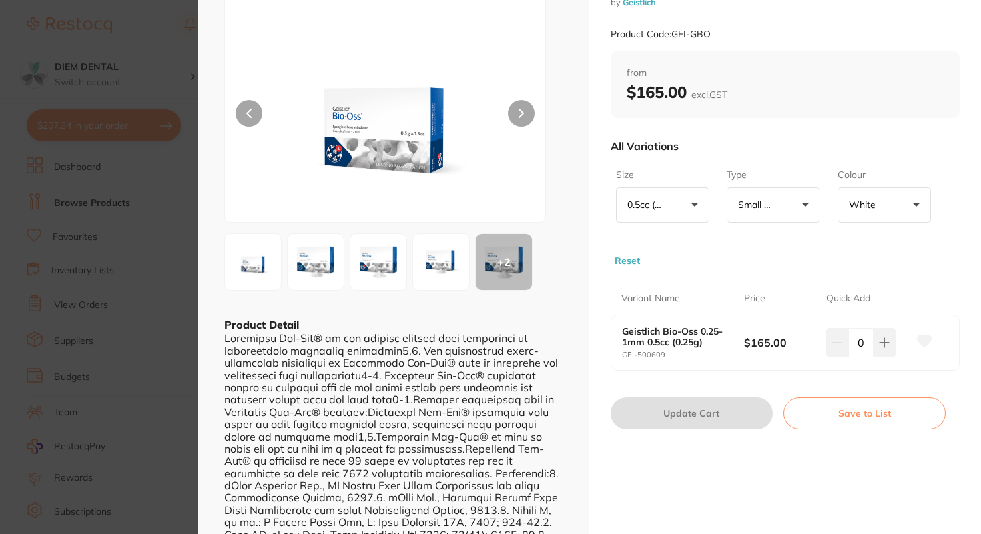
click at [298, 266] on img at bounding box center [316, 262] width 48 height 48
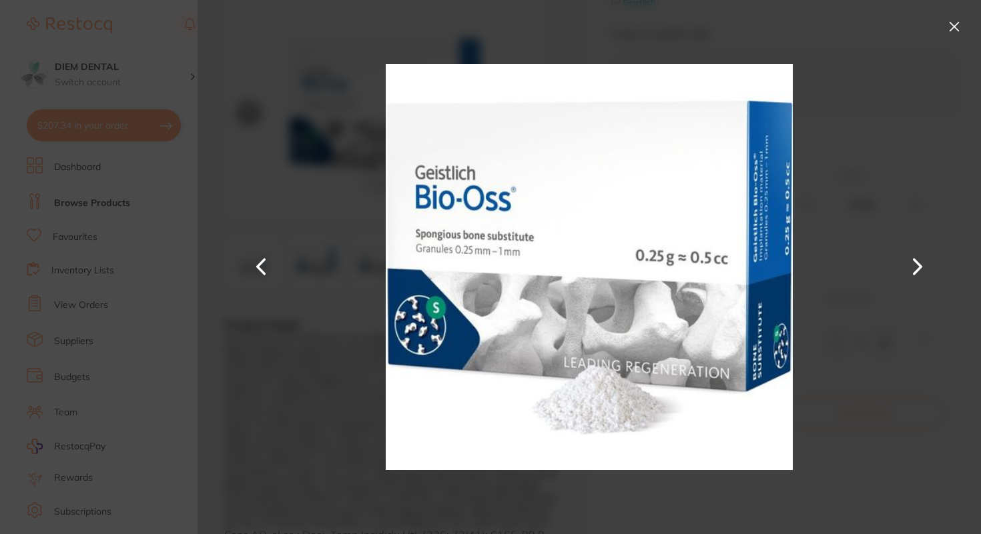
click at [915, 266] on button at bounding box center [917, 267] width 32 height 268
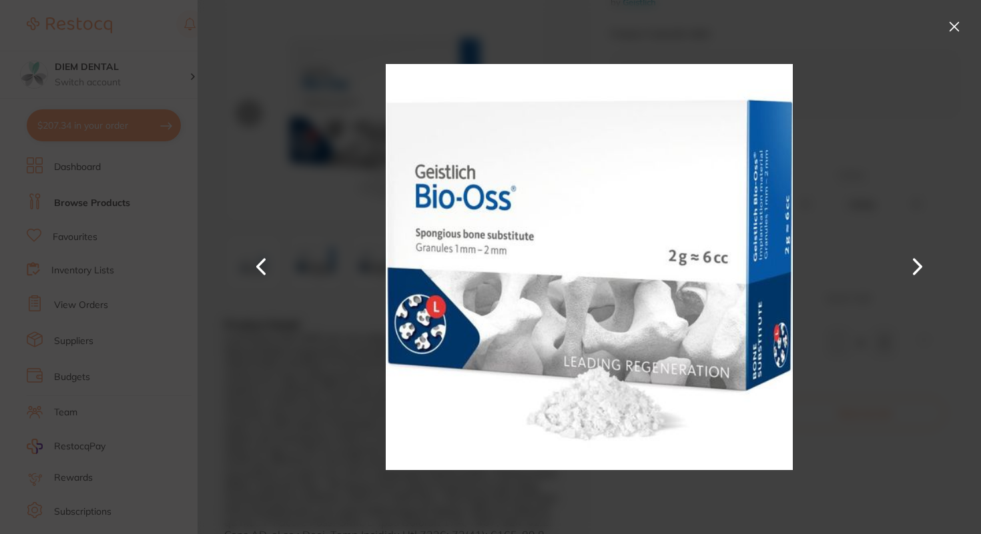
click at [955, 25] on button at bounding box center [953, 26] width 21 height 21
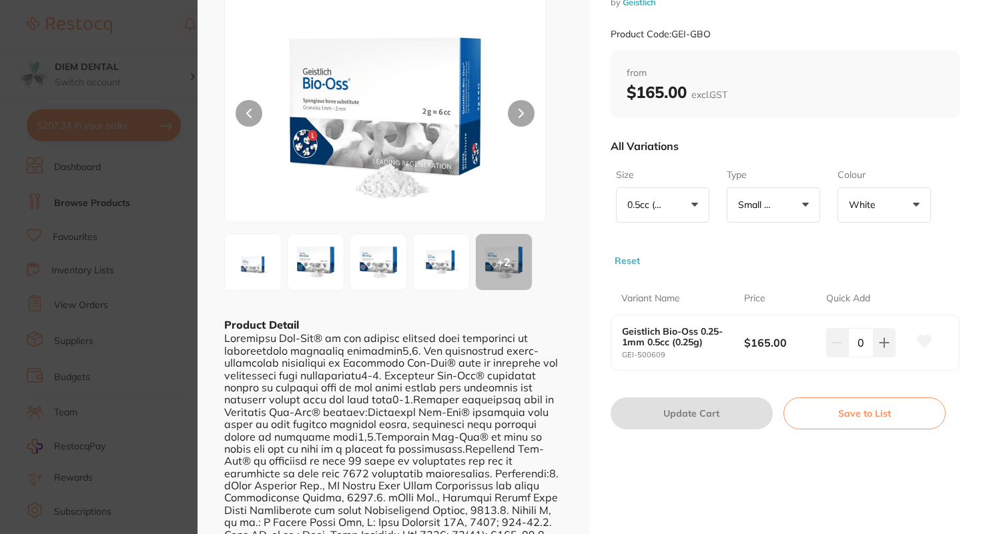
scroll to position [0, 0]
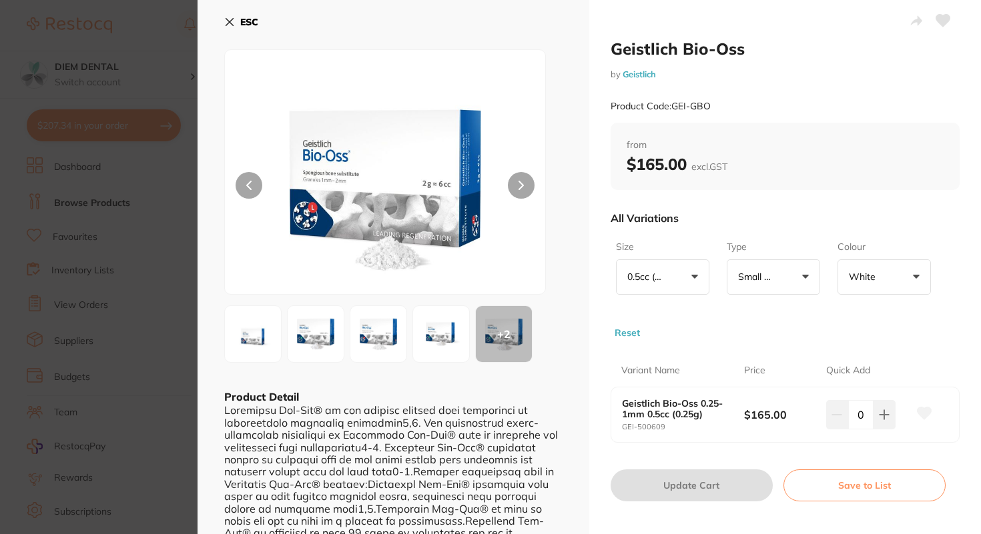
click at [688, 284] on button "0.5cc (0.25g) +0" at bounding box center [662, 278] width 93 height 36
click at [660, 329] on li "All" at bounding box center [662, 322] width 83 height 28
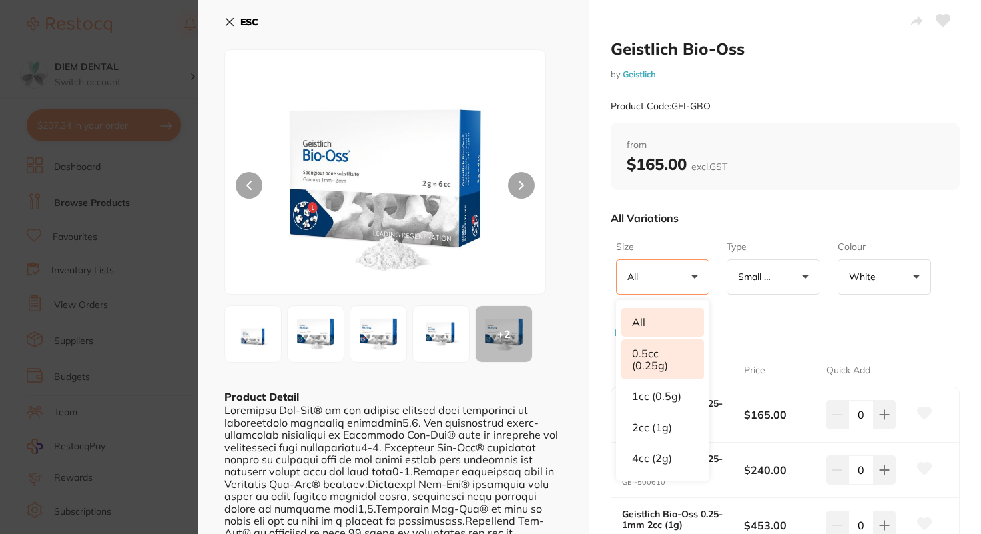
click at [667, 362] on li "0.5cc (0.25g)" at bounding box center [662, 360] width 83 height 41
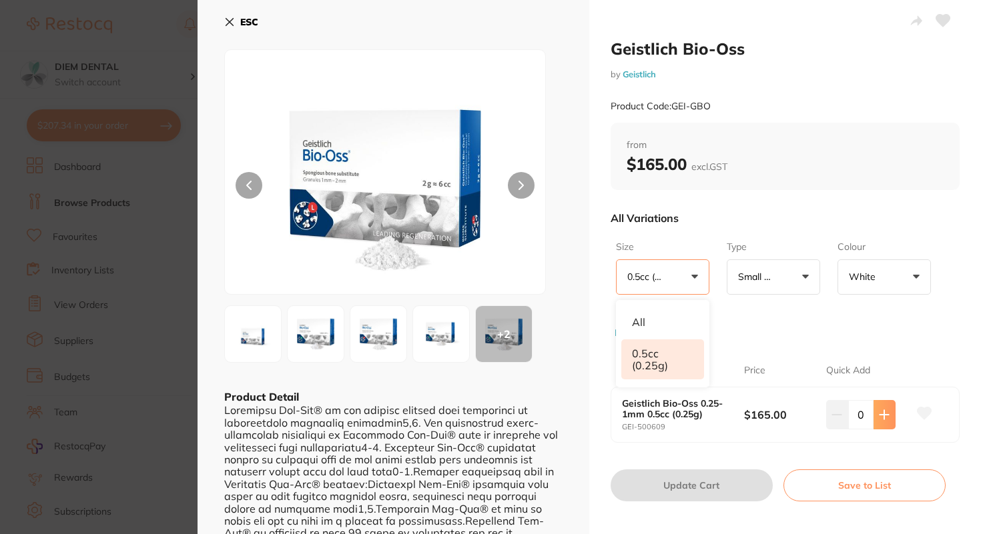
click at [879, 410] on icon at bounding box center [884, 415] width 11 height 11
type input "1"
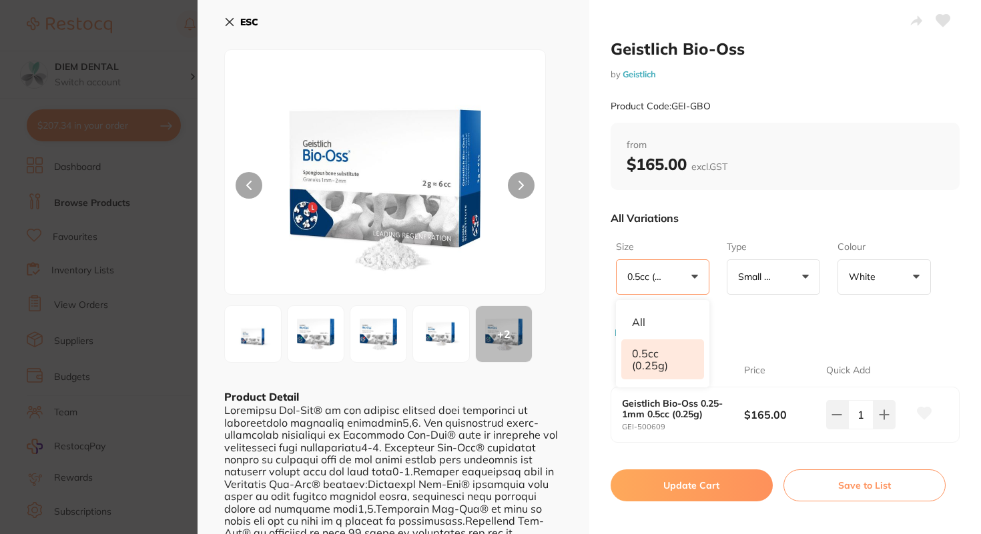
click at [701, 484] on button "Update Cart" at bounding box center [692, 486] width 162 height 32
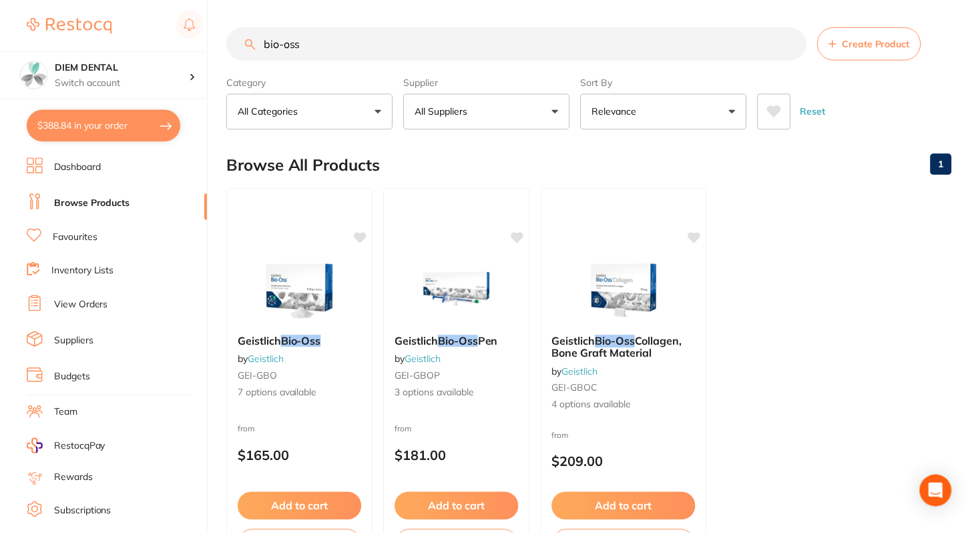
scroll to position [107, 0]
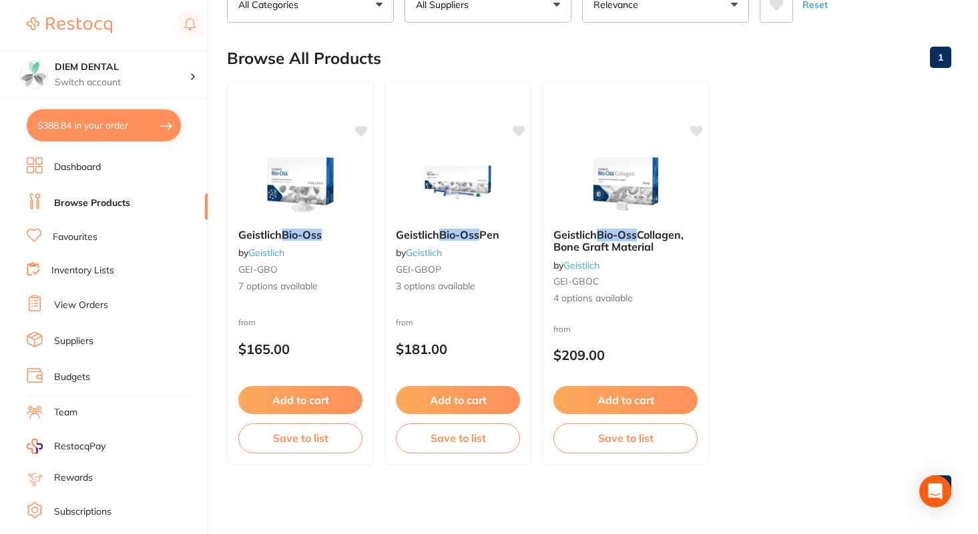
click at [70, 123] on button "$388.84 in your order" at bounding box center [104, 125] width 154 height 32
checkbox input "true"
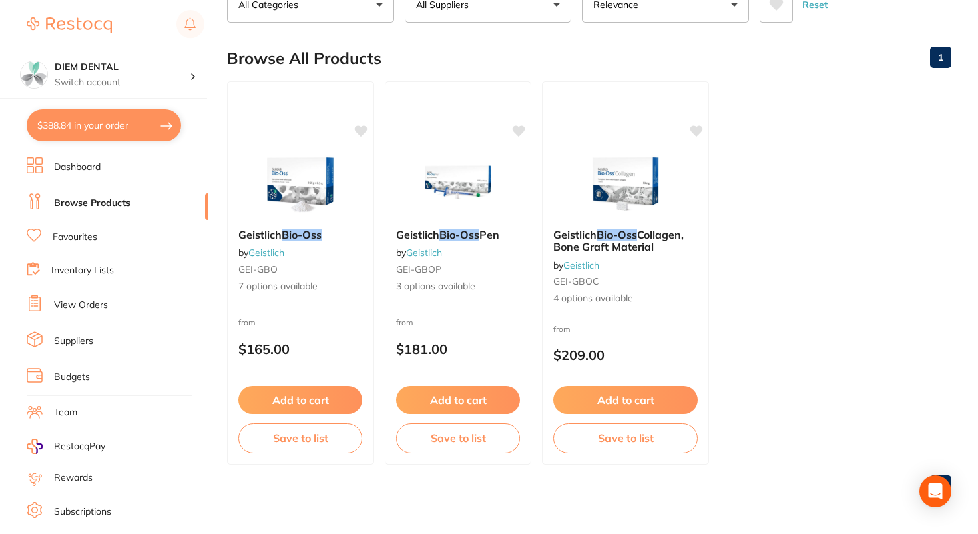
checkbox input "true"
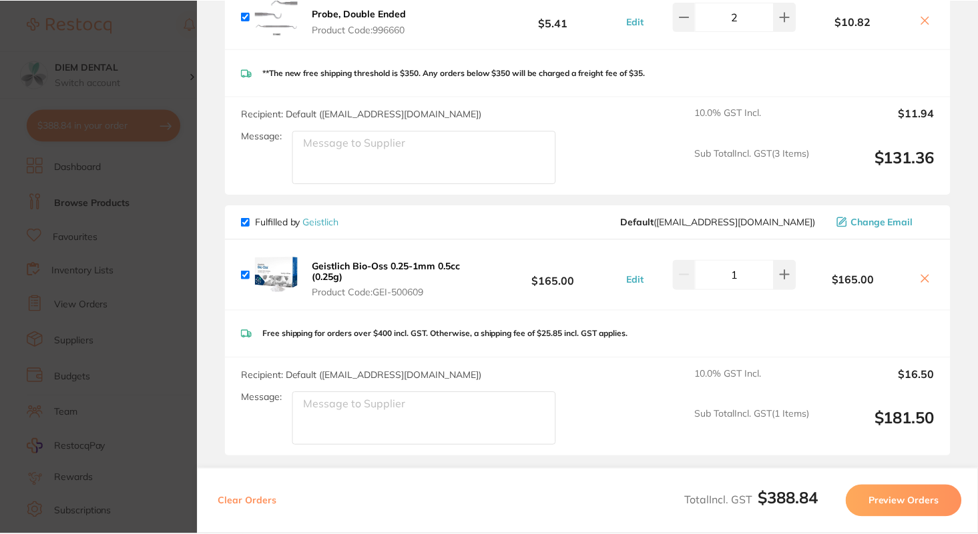
scroll to position [625, 0]
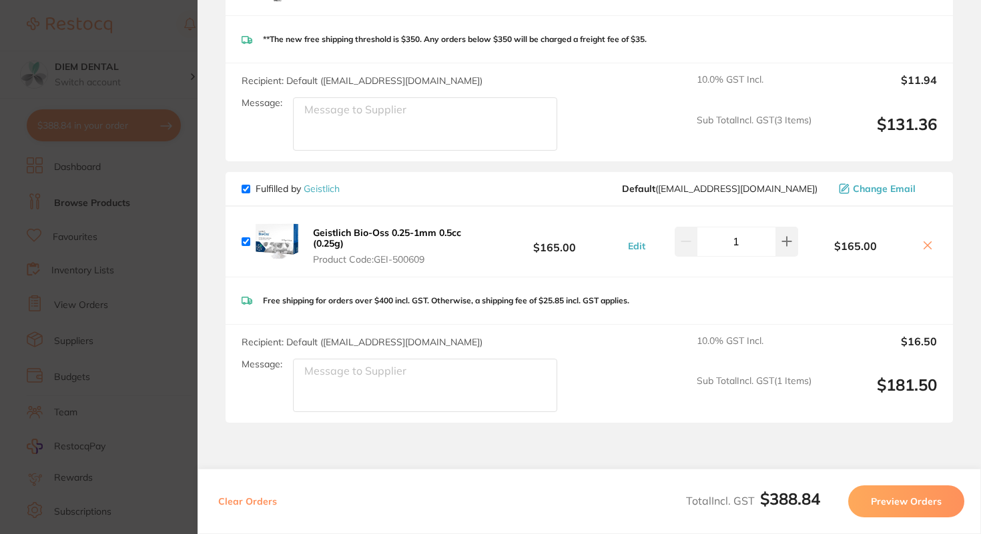
click at [330, 189] on link "Geistlich" at bounding box center [322, 189] width 36 height 12
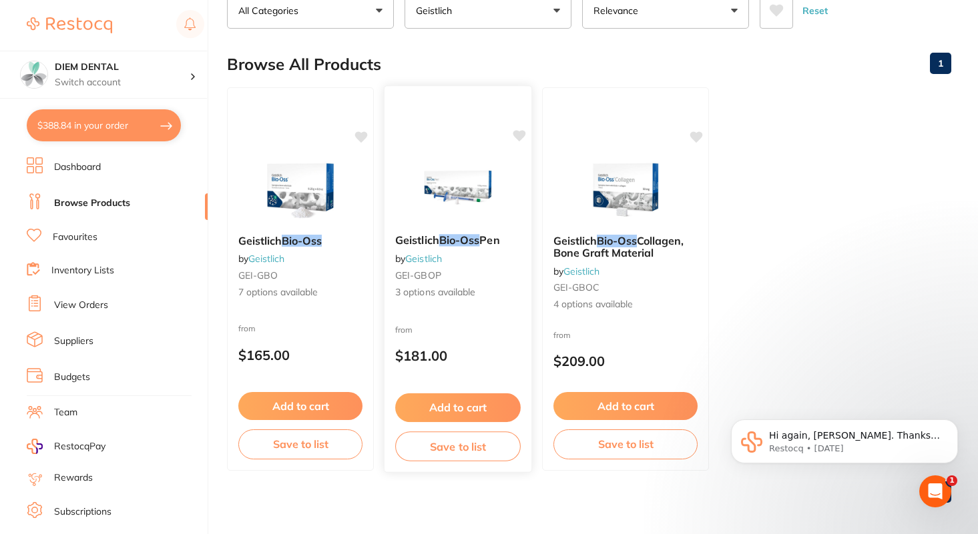
scroll to position [107, 0]
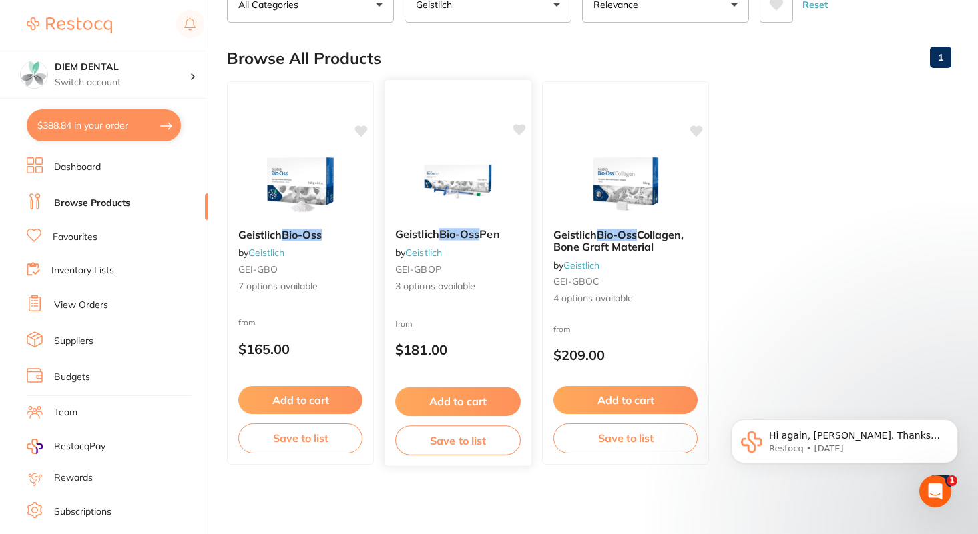
click at [466, 177] on img at bounding box center [457, 183] width 87 height 67
